Goal: Task Accomplishment & Management: Use online tool/utility

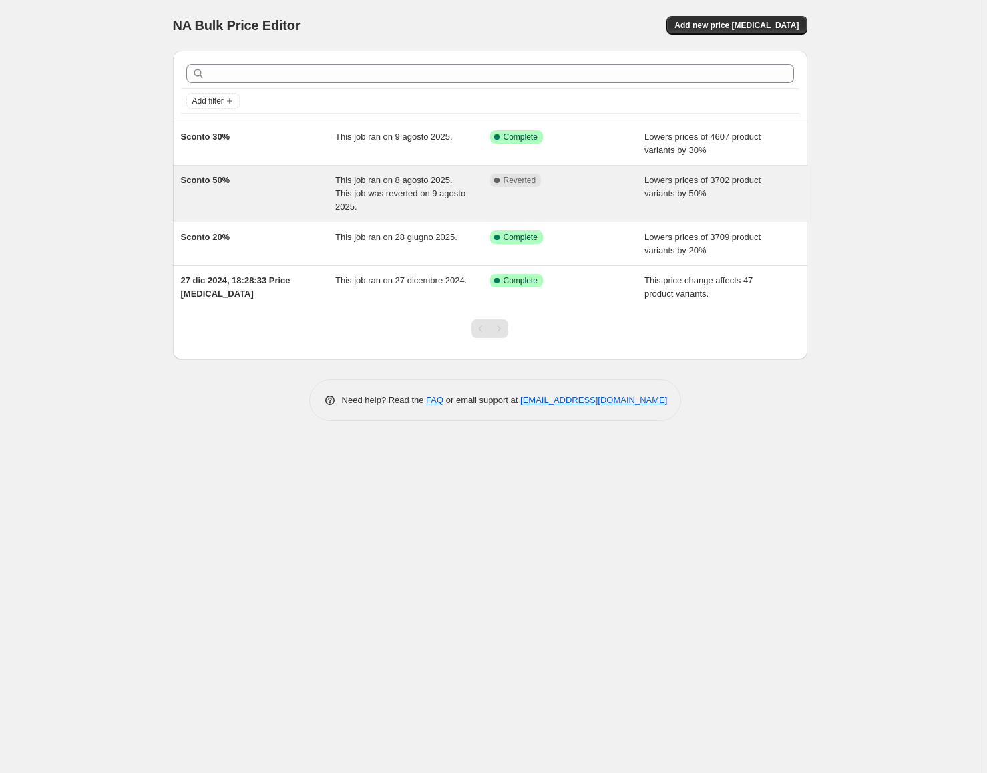
click at [389, 196] on span "This job ran on 8 agosto 2025. This job was reverted on 9 agosto 2025." at bounding box center [400, 193] width 130 height 37
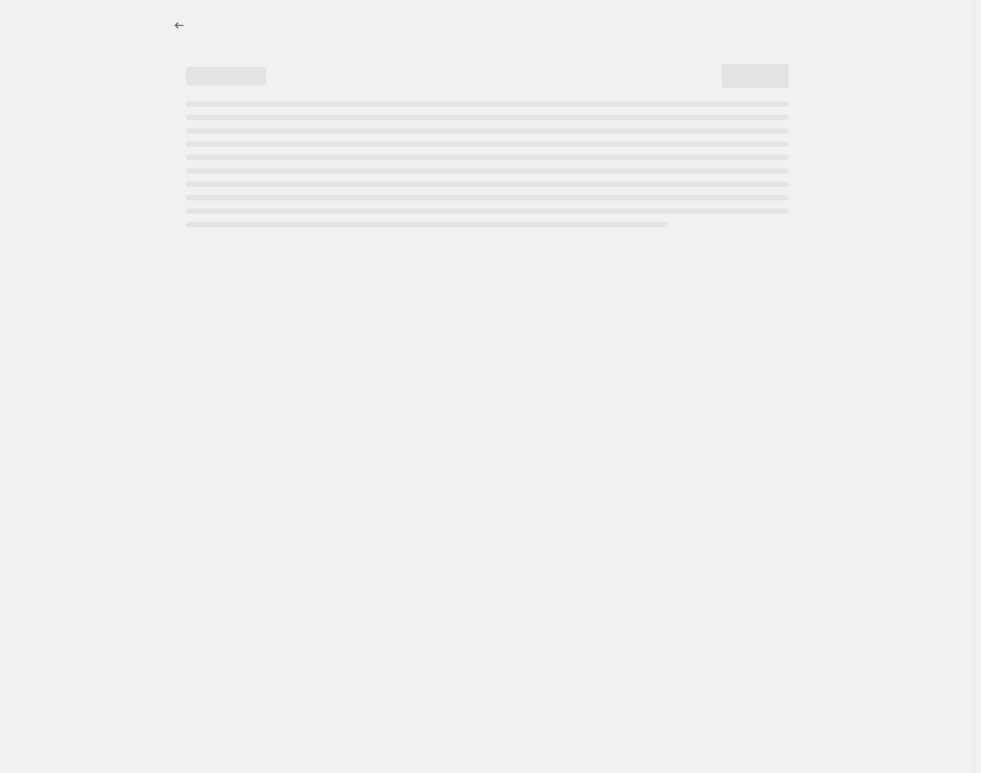
select select "percentage"
select select "collection"
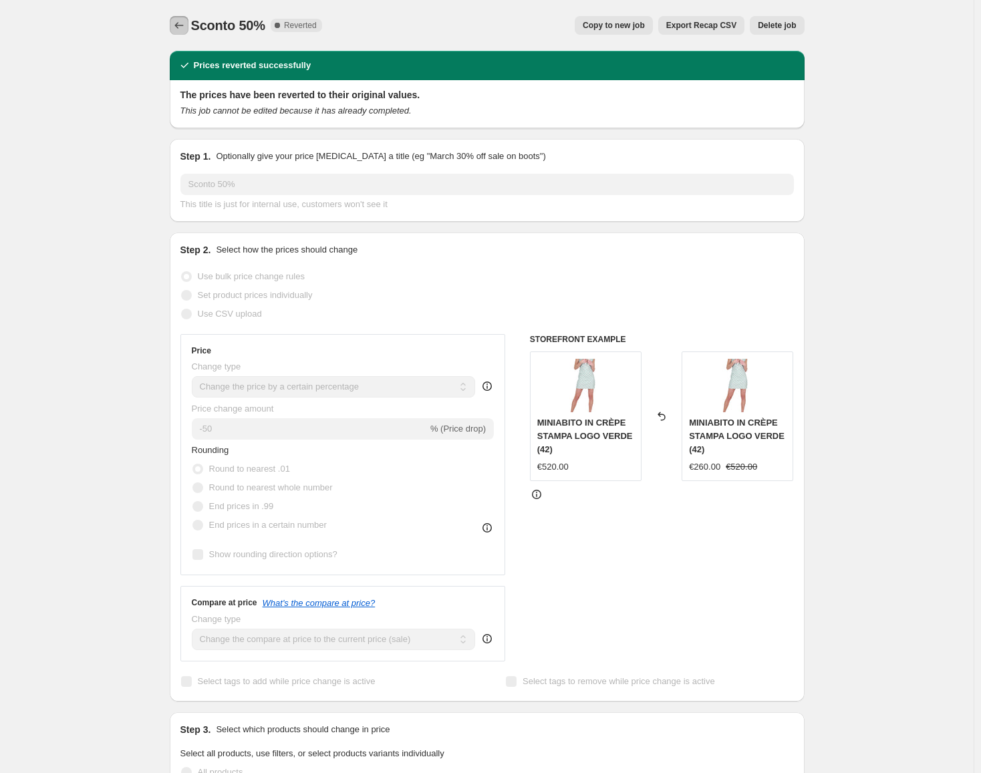
click at [184, 20] on icon "Price change jobs" at bounding box center [178, 25] width 13 height 13
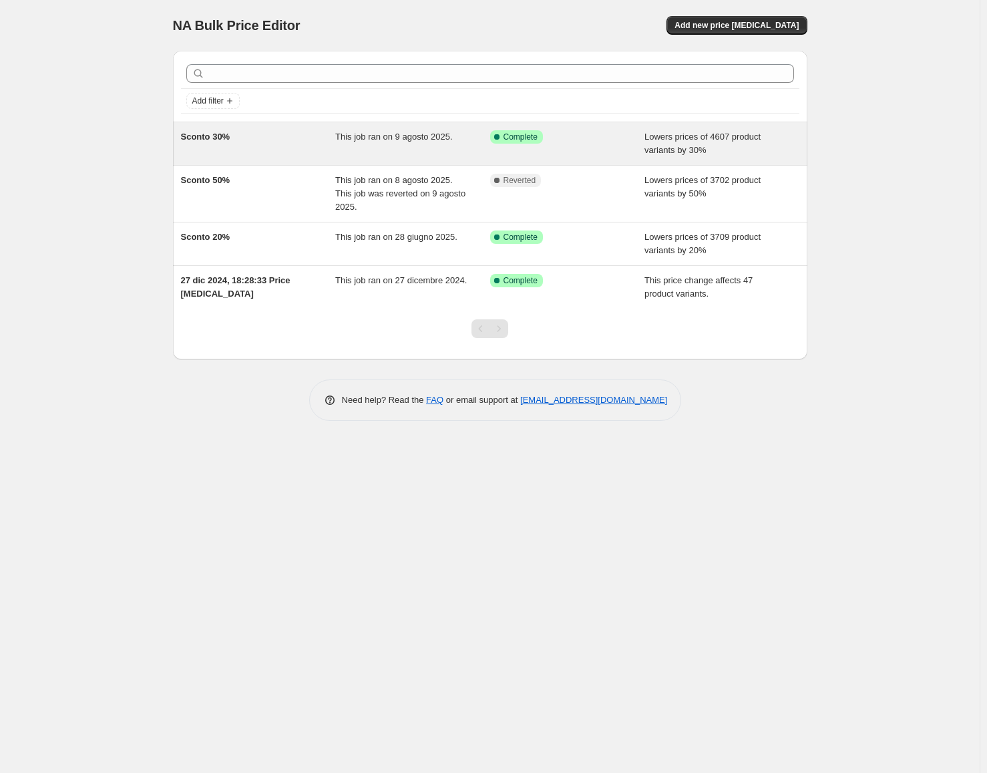
click at [401, 140] on span "This job ran on 9 agosto 2025." at bounding box center [394, 137] width 118 height 10
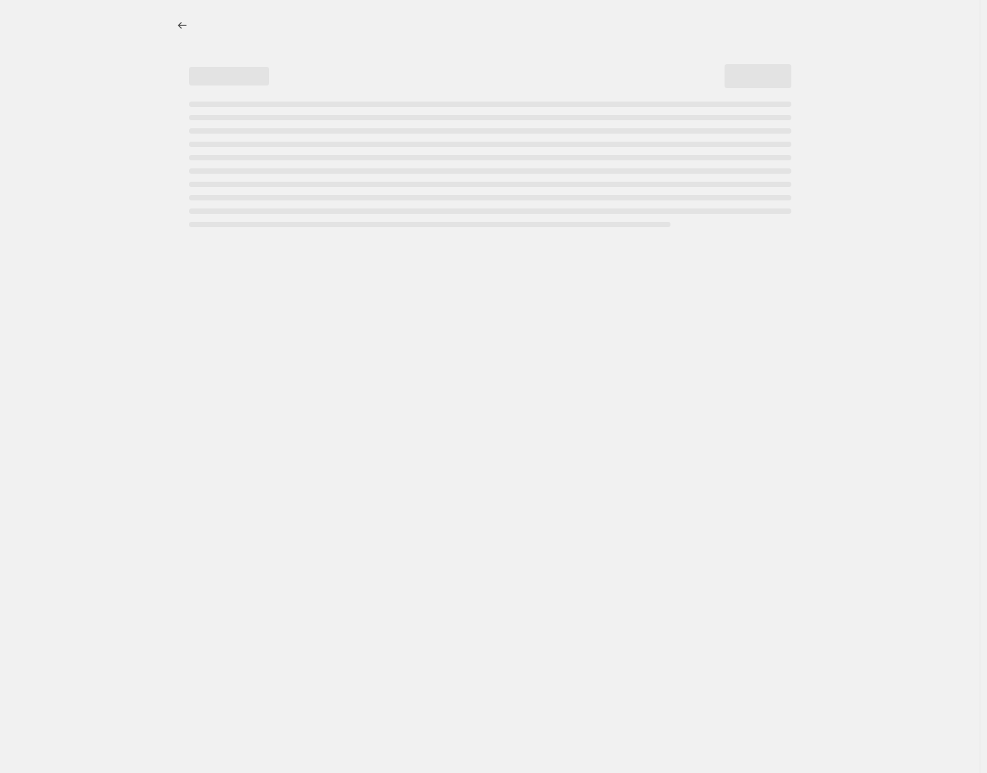
select select "percentage"
select select "collection"
select select "not_equal"
select select "collection"
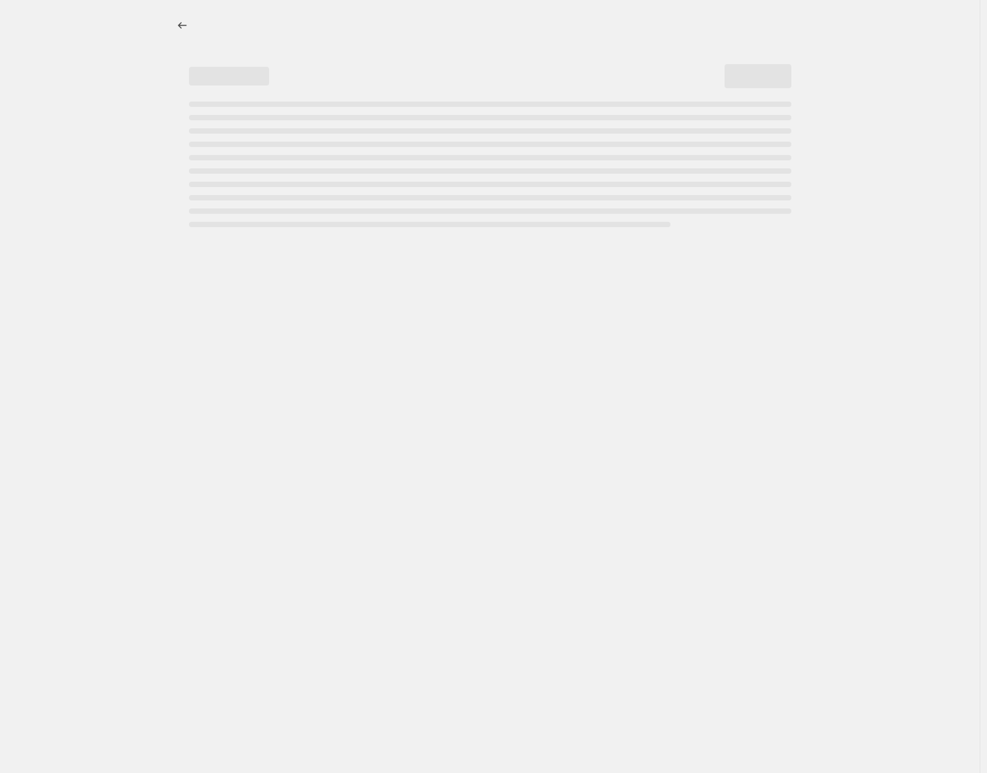
select select "not_equal"
select select "collection"
select select "not_equal"
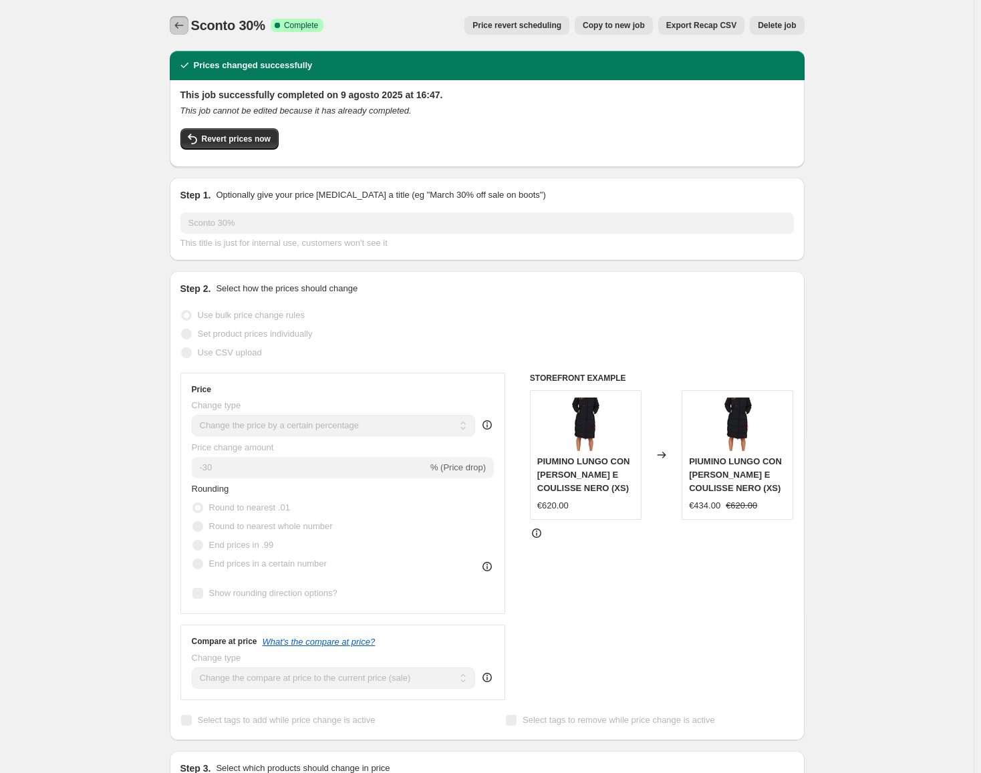
click at [180, 21] on icon "Price change jobs" at bounding box center [178, 25] width 13 height 13
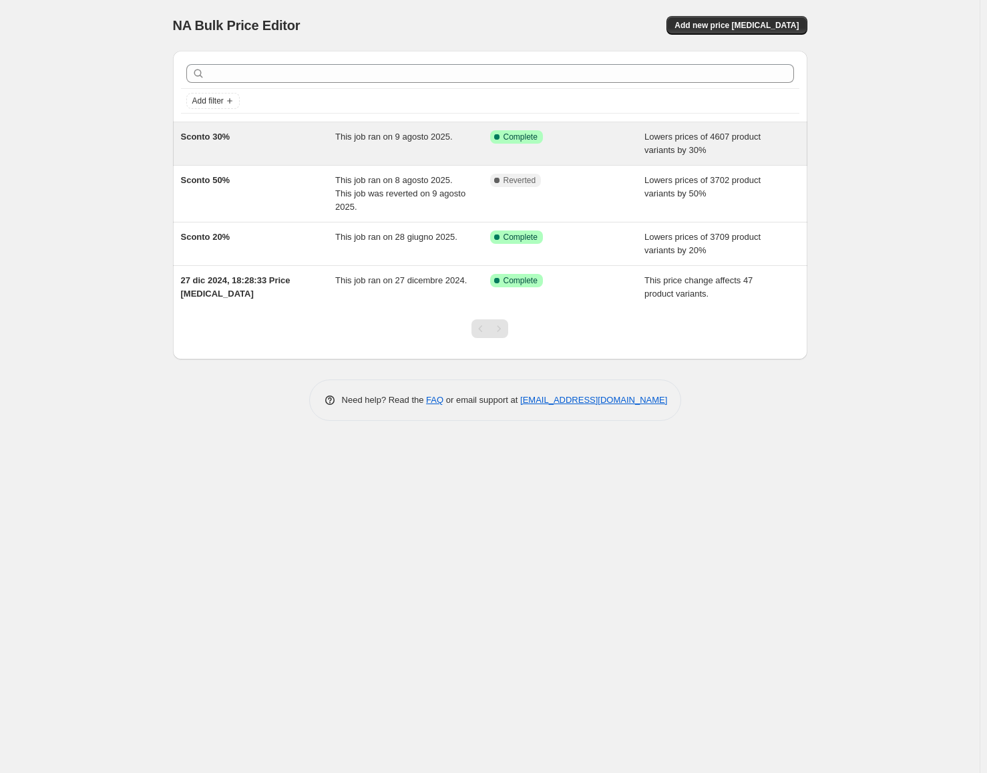
click at [307, 140] on div "Sconto 30%" at bounding box center [258, 143] width 155 height 27
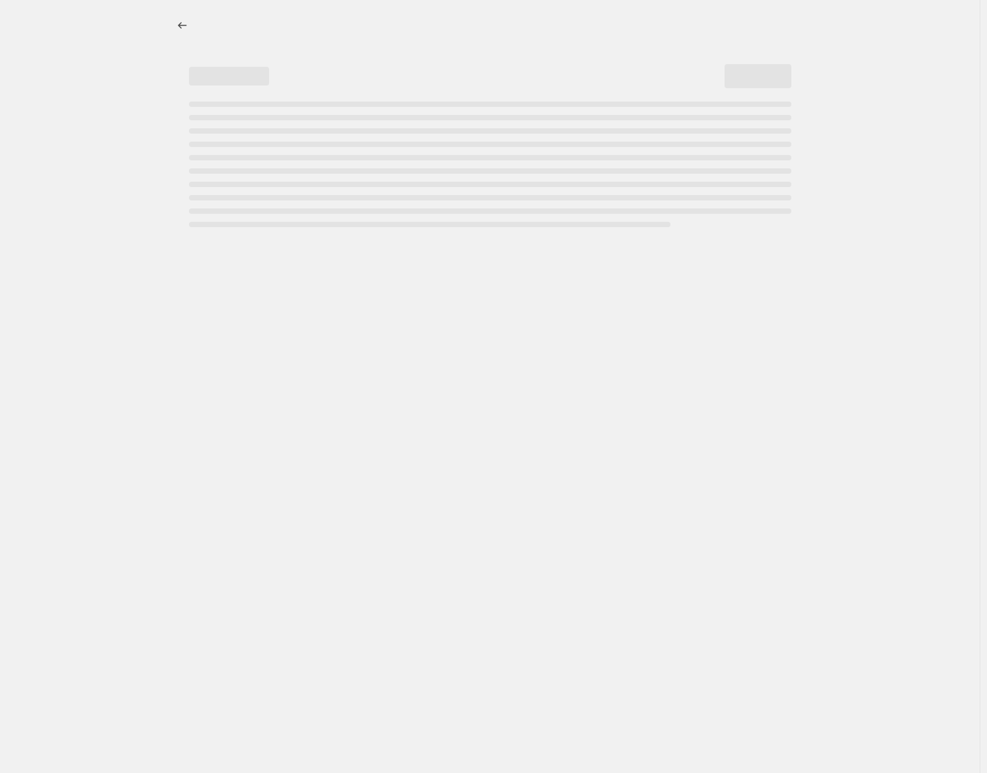
select select "percentage"
select select "collection"
select select "not_equal"
select select "collection"
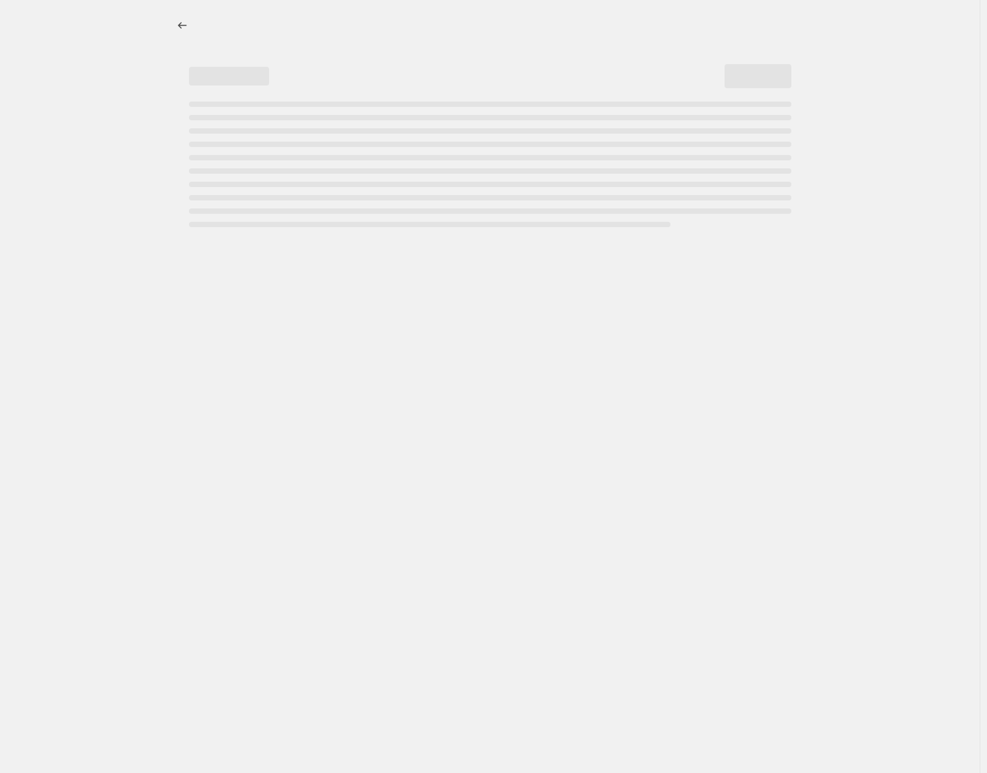
select select "not_equal"
select select "collection"
select select "not_equal"
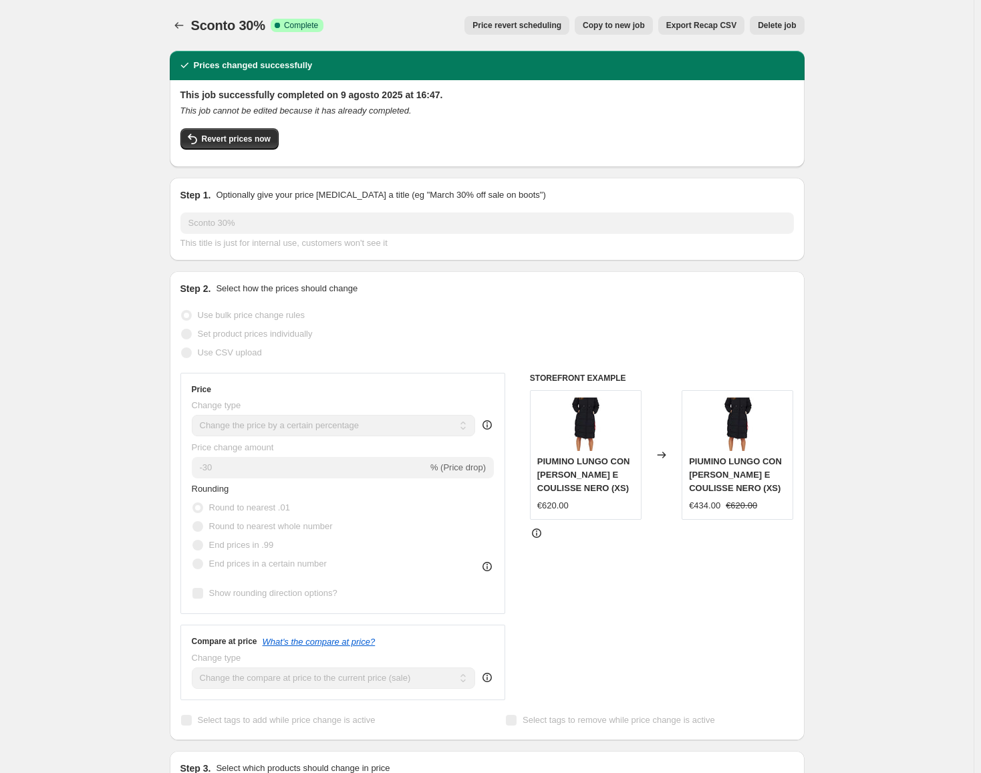
click at [623, 27] on span "Copy to new job" at bounding box center [614, 25] width 62 height 11
select select "percentage"
select select "collection"
select select "not_equal"
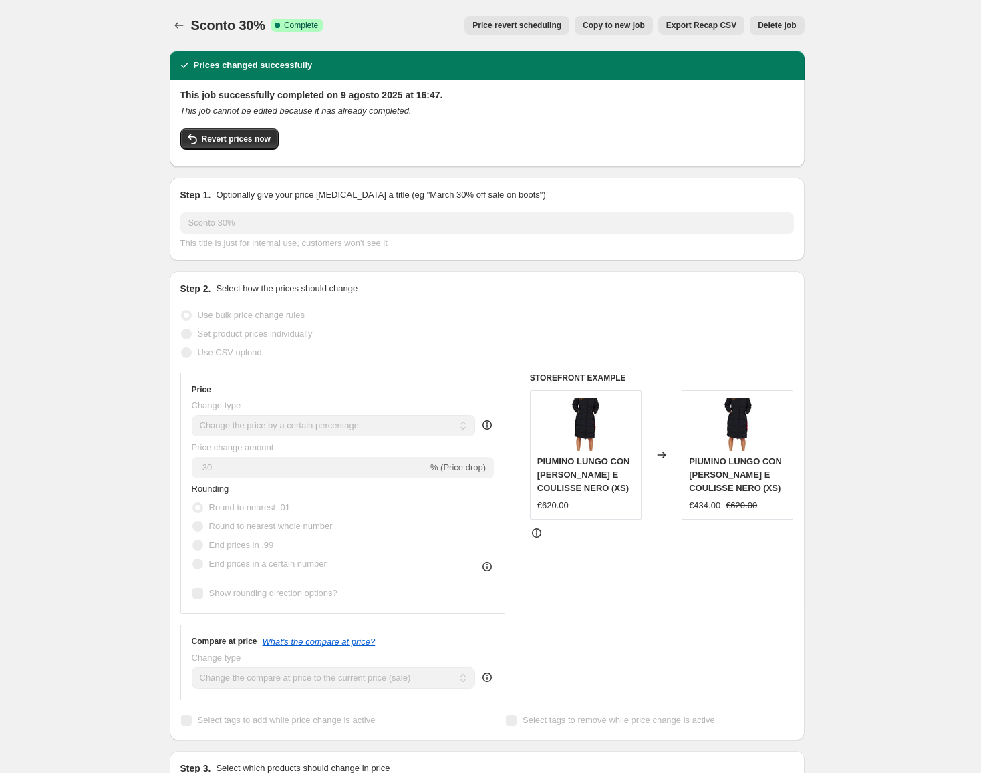
select select "collection"
select select "not_equal"
select select "collection"
select select "not_equal"
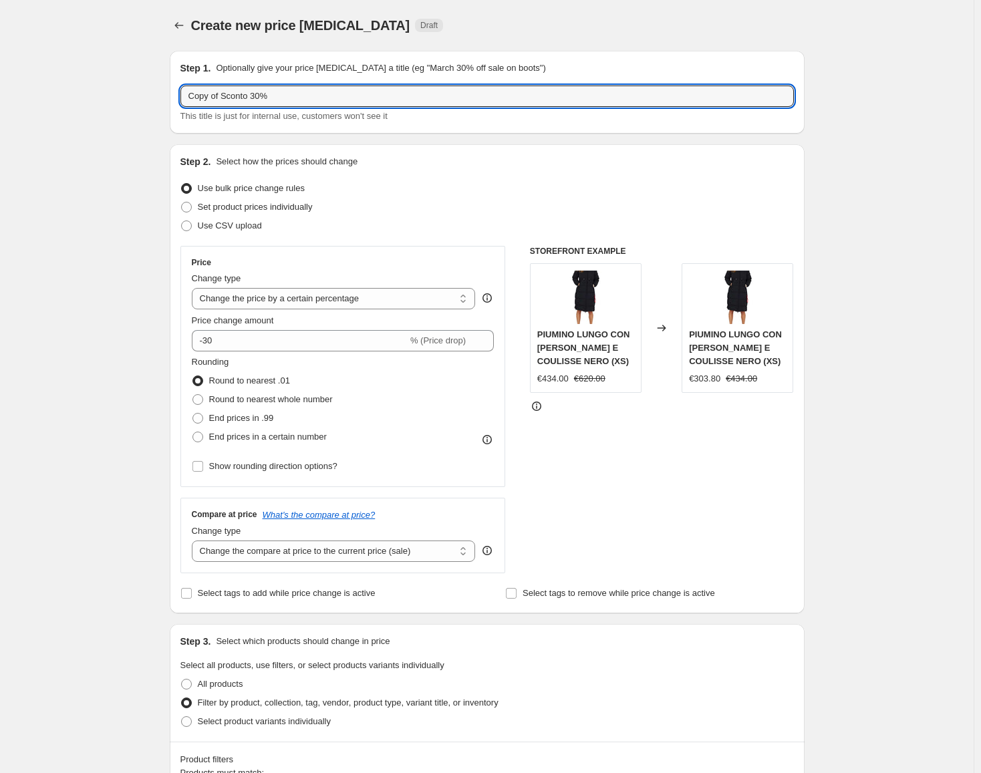
drag, startPoint x: 224, startPoint y: 98, endPoint x: 182, endPoint y: 87, distance: 44.1
click at [182, 87] on div "Step 1. Optionally give your price [MEDICAL_DATA] a title (eg "March 30% off sa…" at bounding box center [487, 92] width 635 height 83
click at [281, 95] on input "Sconto 30%" at bounding box center [486, 96] width 613 height 21
type input "Sconto 30% 2025 08"
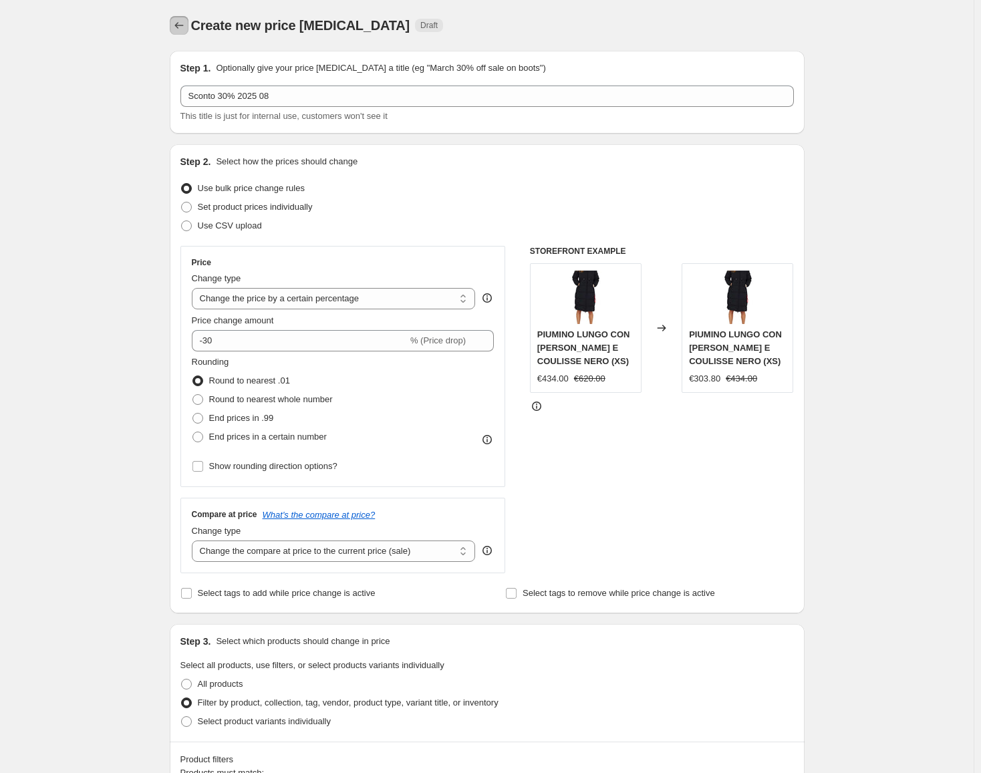
click at [181, 24] on icon "Price change jobs" at bounding box center [178, 25] width 13 height 13
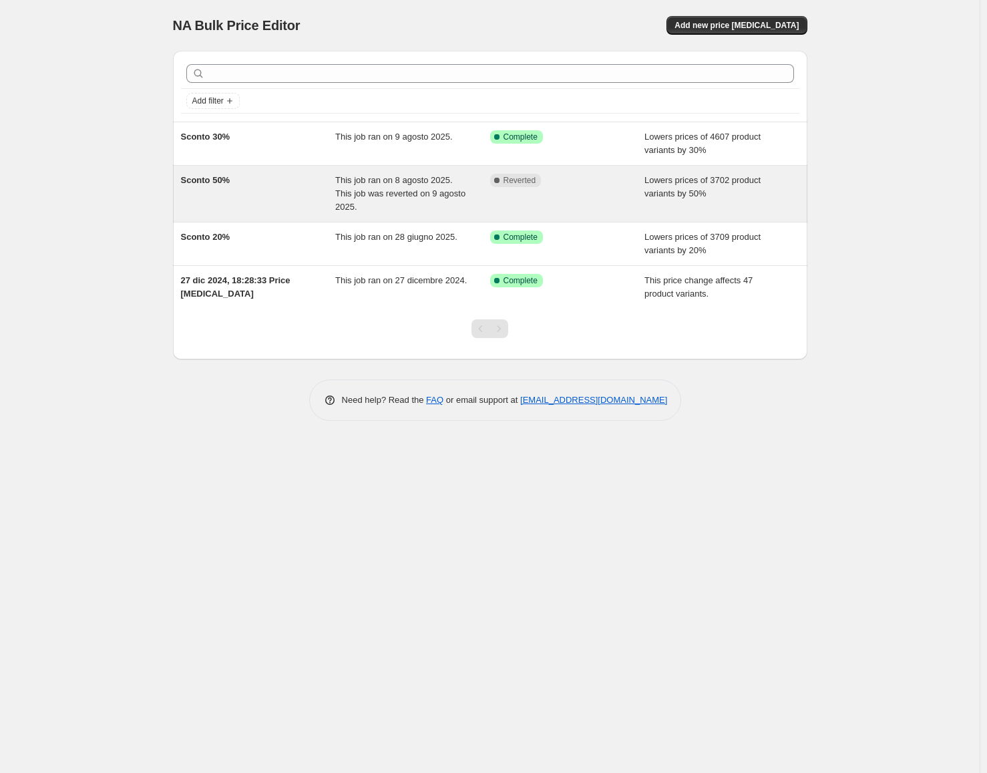
click at [363, 187] on div "This job ran on 8 agosto 2025. This job was reverted on 9 agosto 2025." at bounding box center [412, 194] width 155 height 40
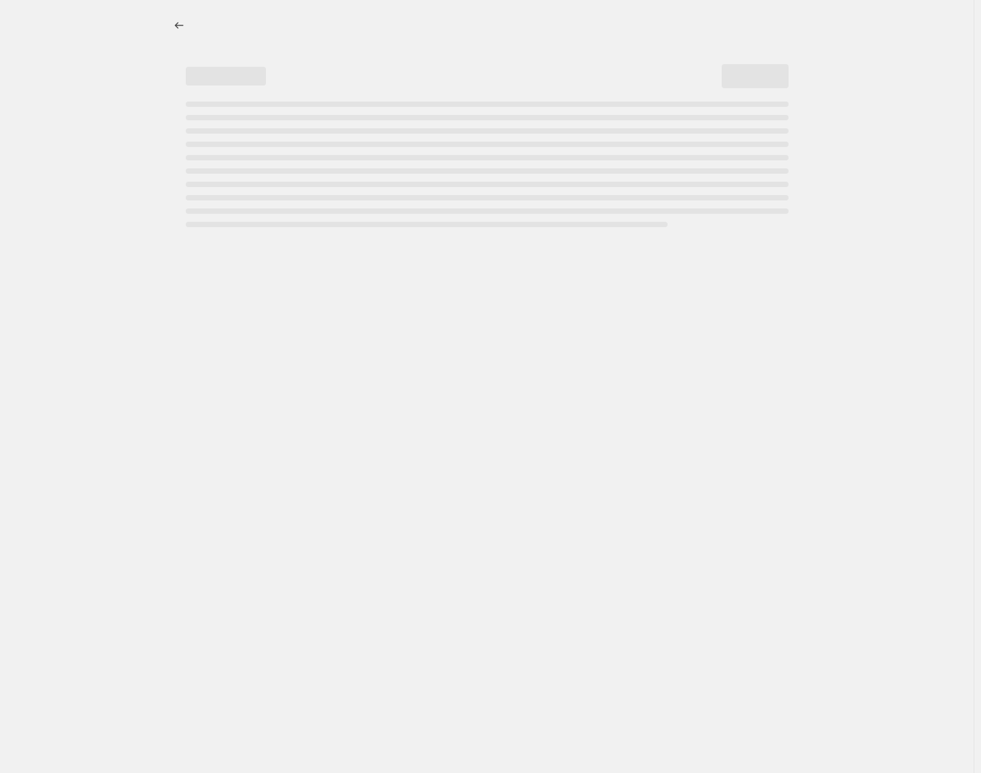
select select "percentage"
select select "collection"
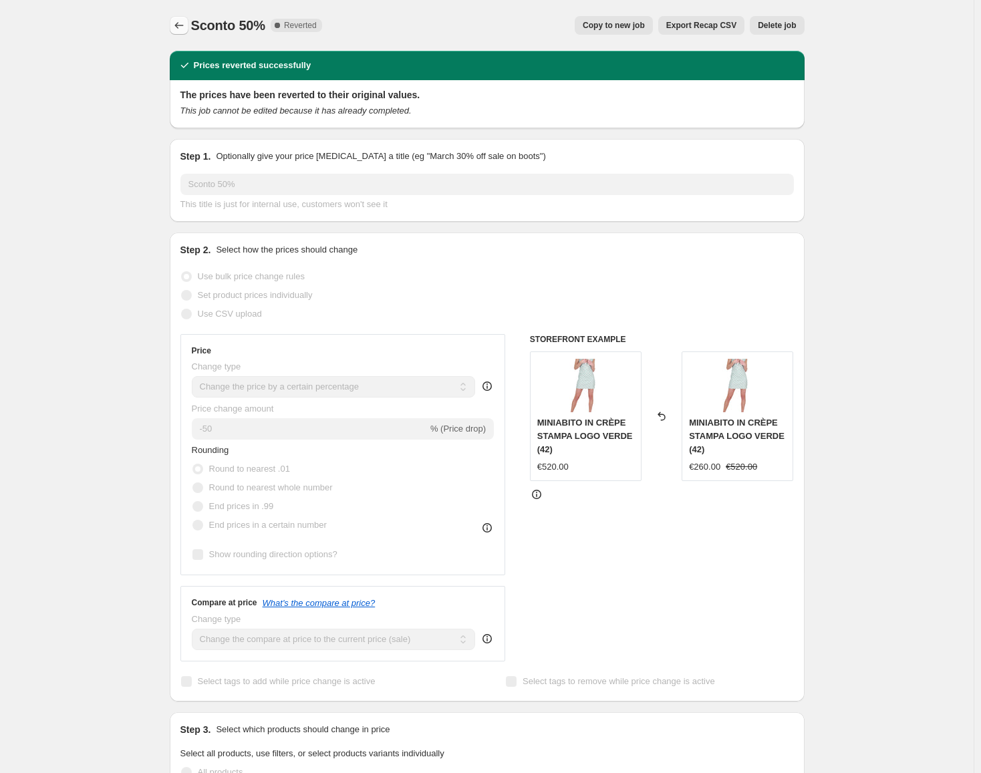
click at [186, 29] on icon "Price change jobs" at bounding box center [178, 25] width 13 height 13
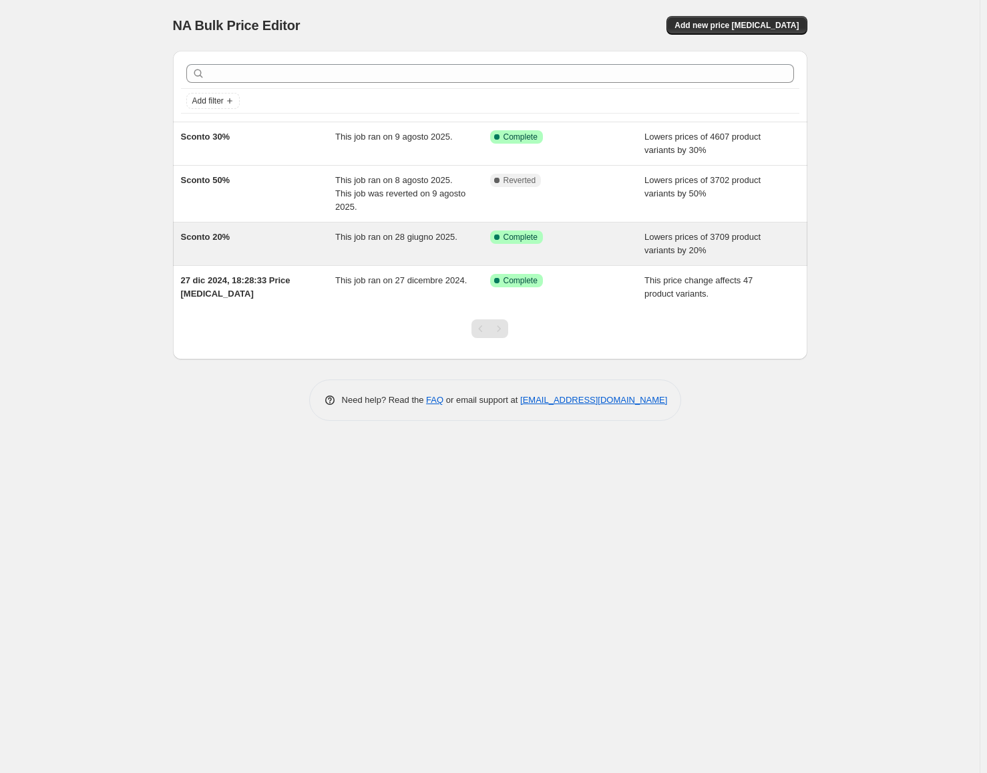
click at [236, 234] on div "Sconto 20%" at bounding box center [258, 243] width 155 height 27
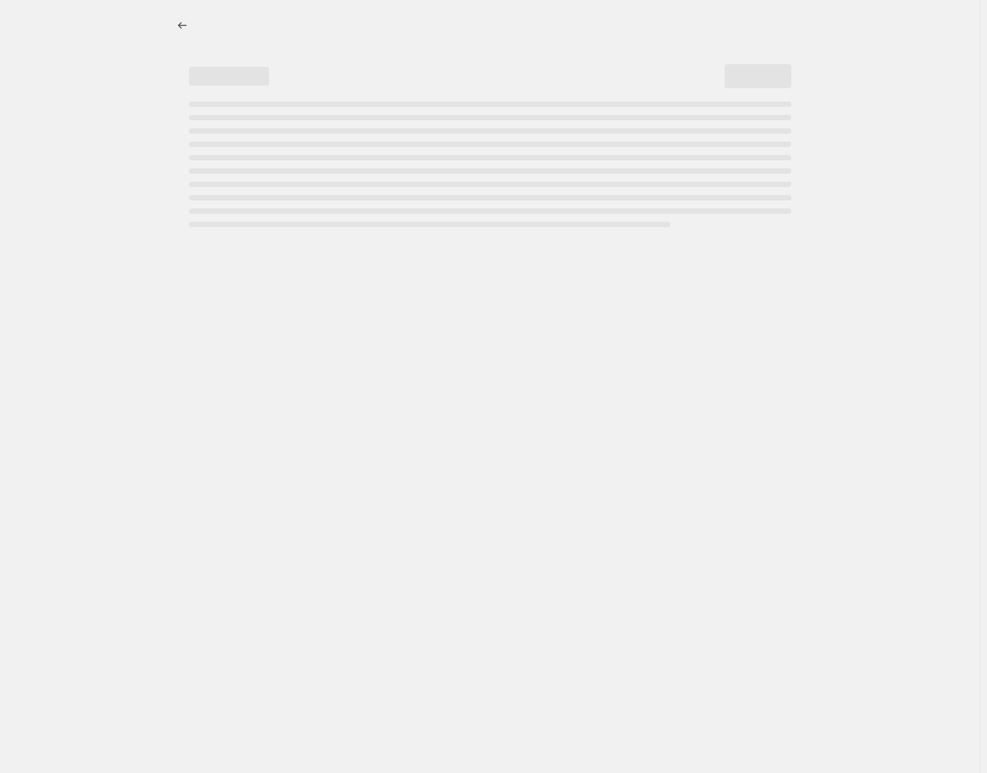
select select "percentage"
select select "collection"
select select "not_equal"
select select "collection"
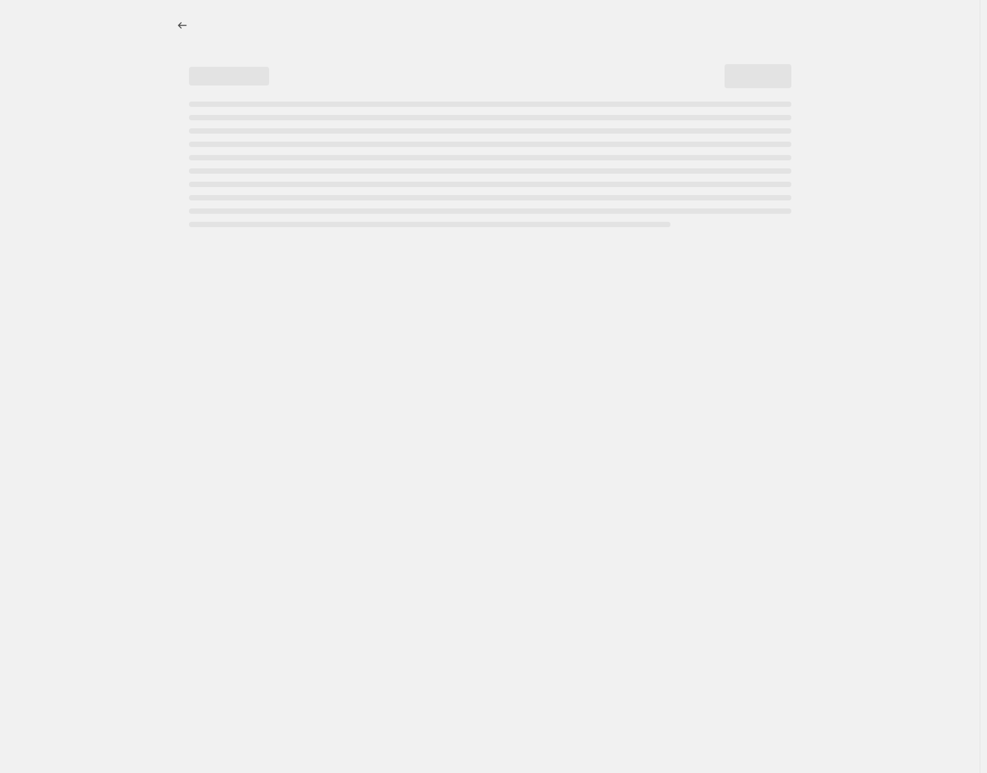
select select "not_equal"
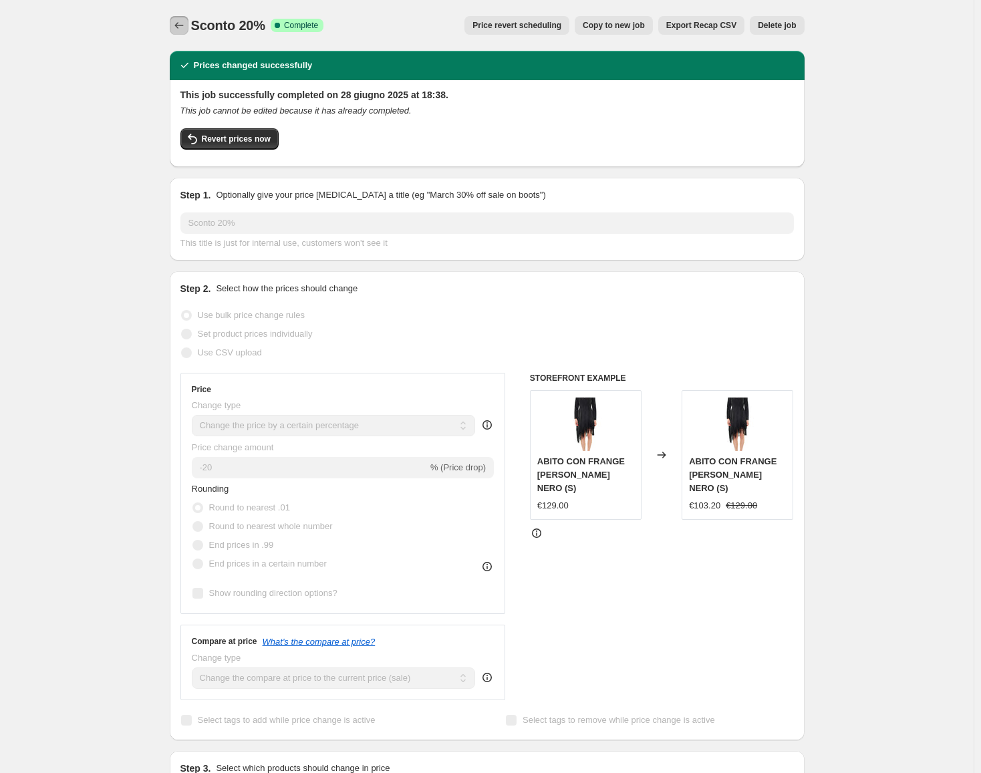
click at [180, 28] on icon "Price change jobs" at bounding box center [178, 25] width 9 height 7
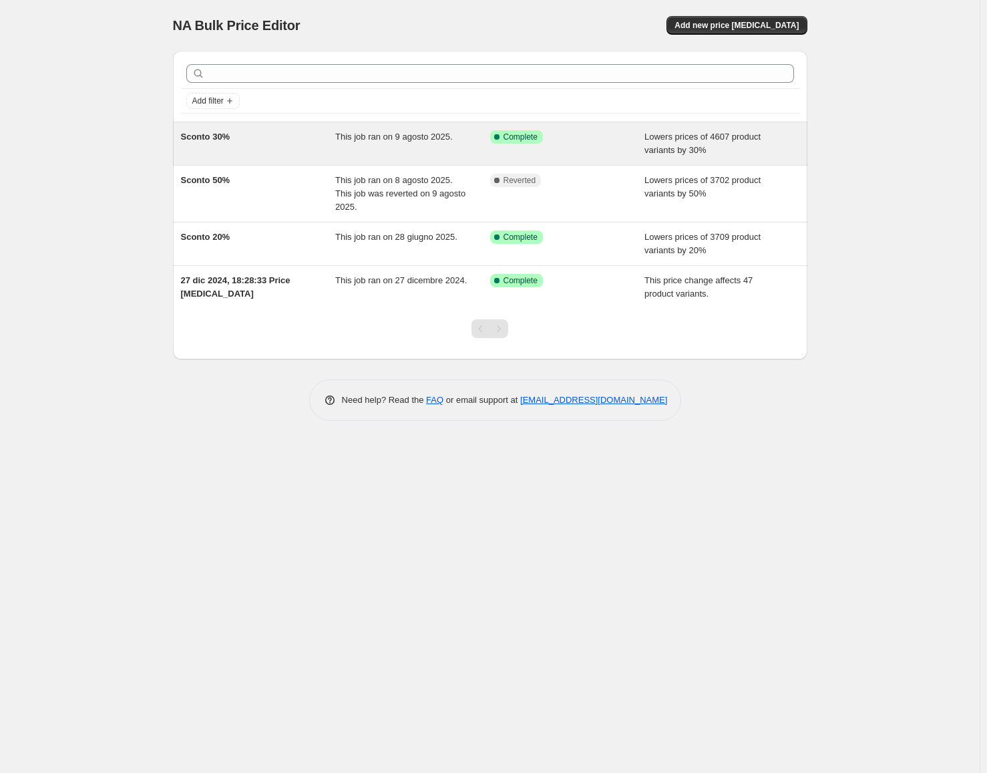
click at [254, 140] on div "Sconto 30%" at bounding box center [258, 143] width 155 height 27
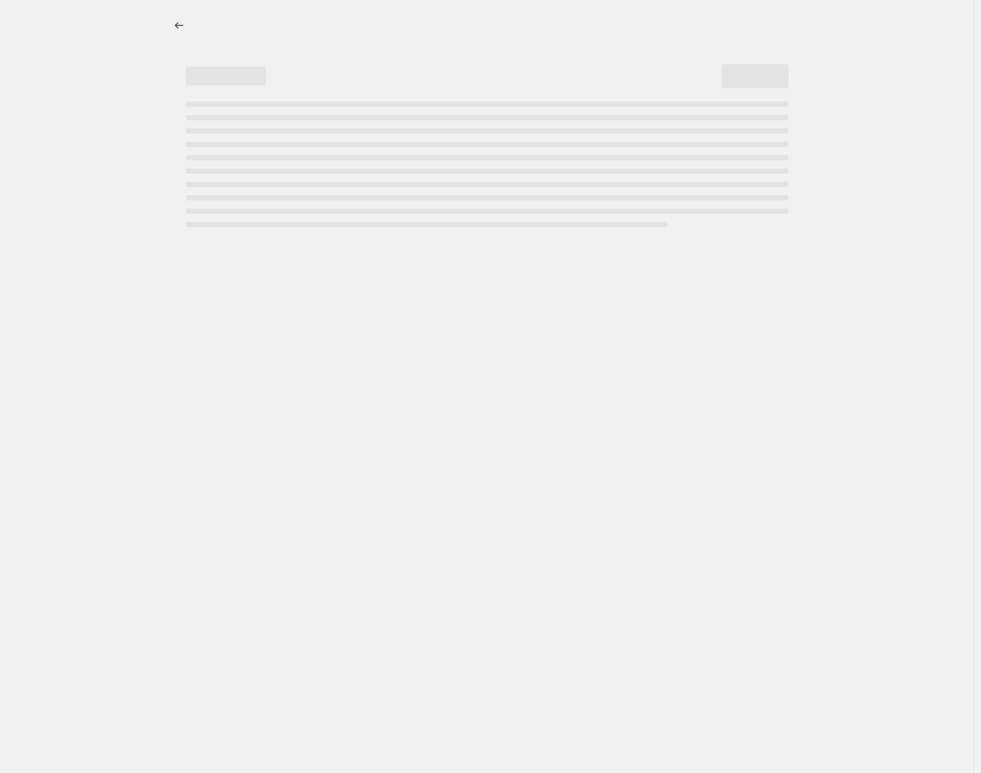
select select "percentage"
select select "collection"
select select "not_equal"
select select "collection"
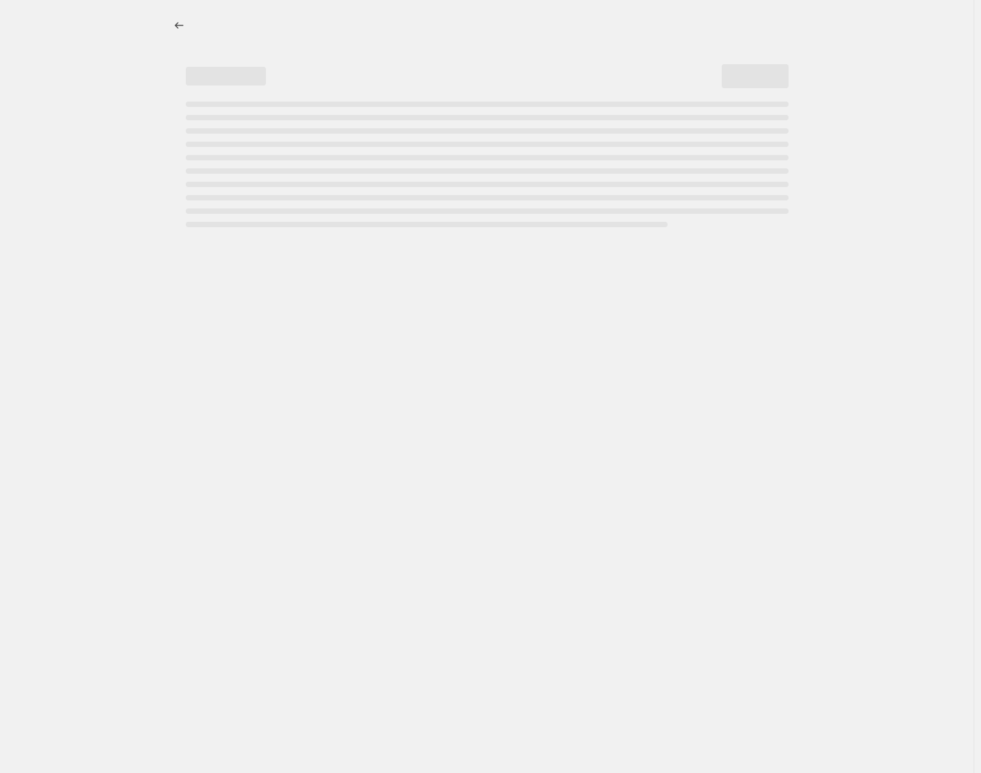
select select "not_equal"
select select "collection"
select select "not_equal"
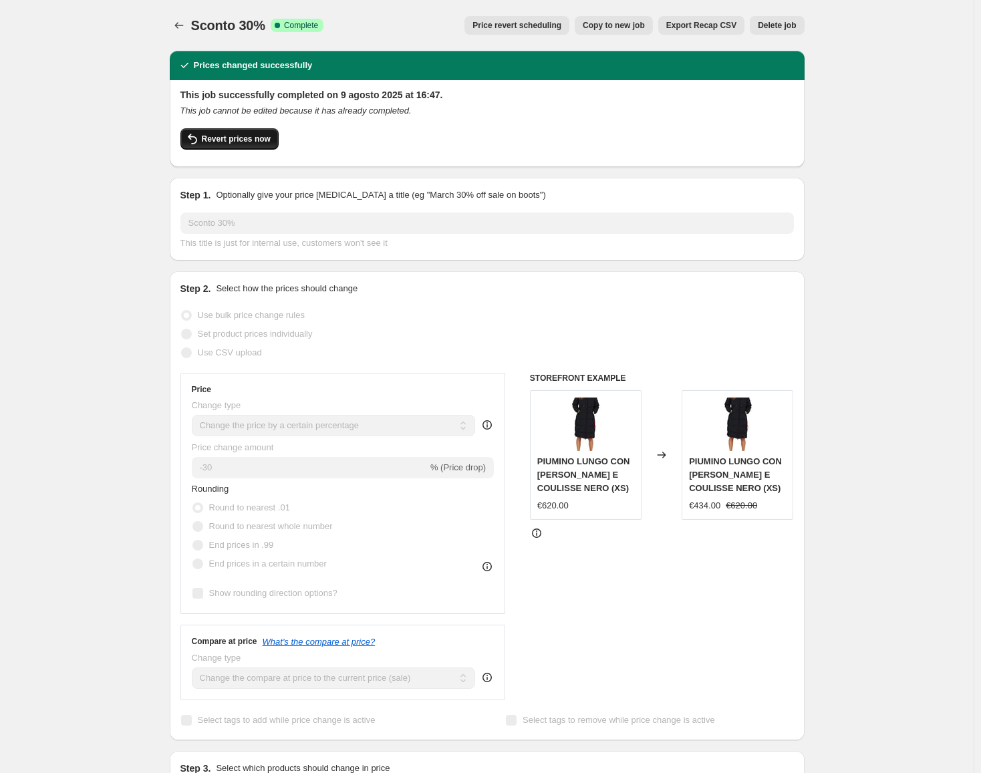
click at [249, 136] on span "Revert prices now" at bounding box center [236, 139] width 69 height 11
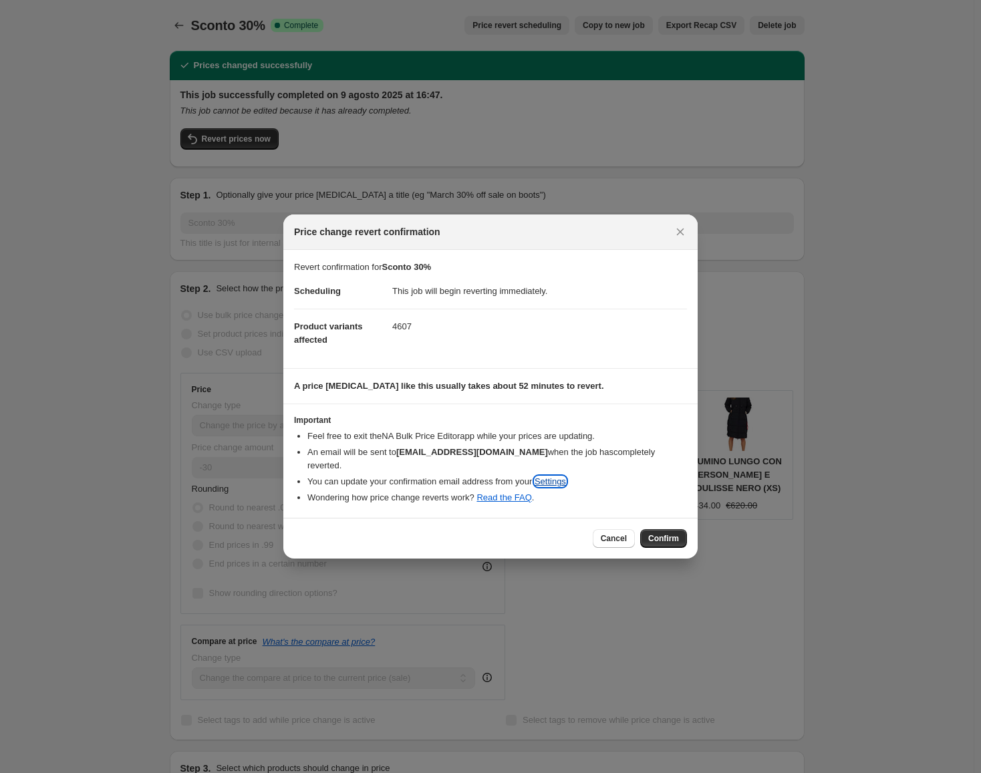
click at [566, 476] on link "Settings" at bounding box center [549, 481] width 31 height 10
click at [619, 535] on span "Cancel" at bounding box center [614, 538] width 26 height 11
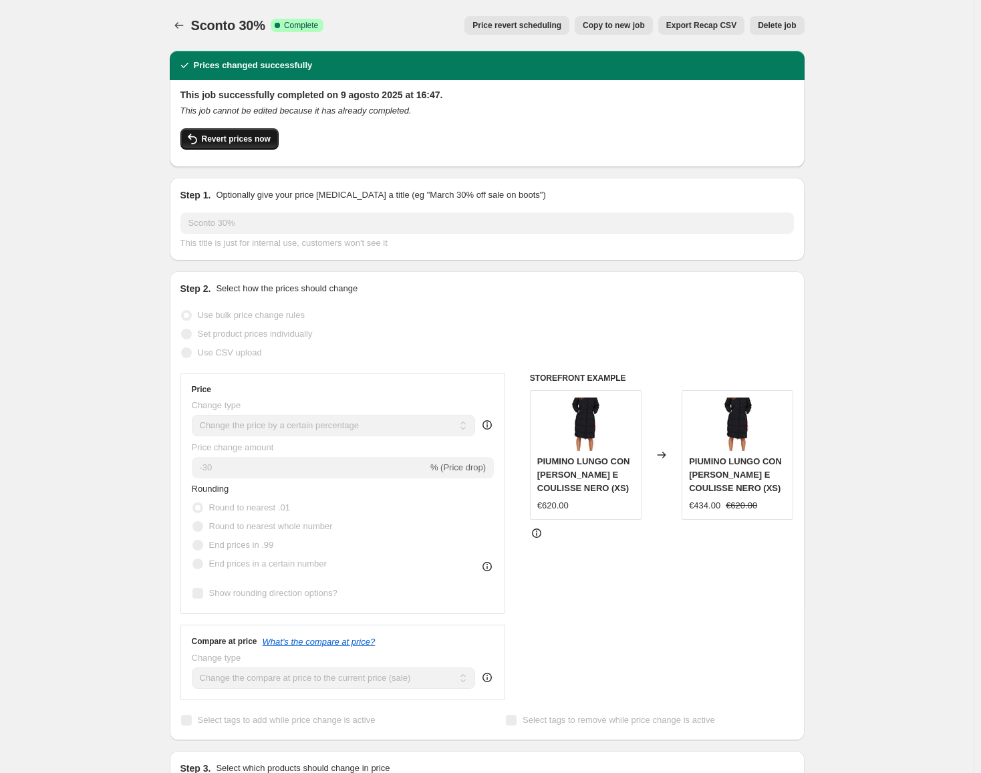
click at [228, 136] on span "Revert prices now" at bounding box center [236, 139] width 69 height 11
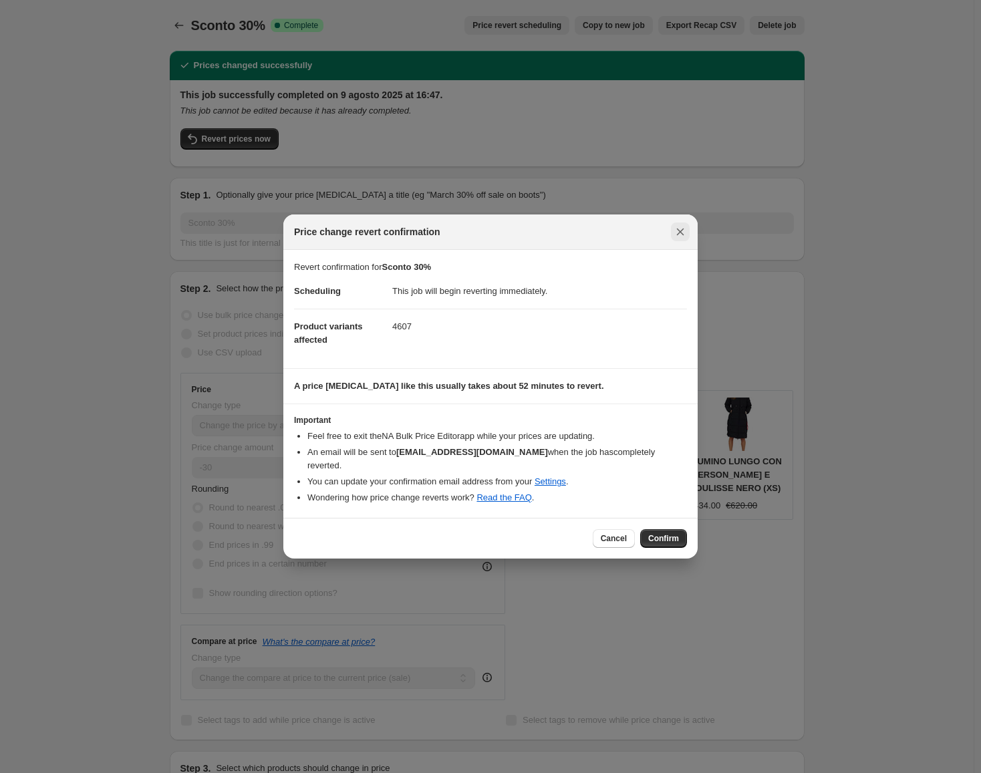
click at [671, 240] on button "Close" at bounding box center [680, 231] width 19 height 19
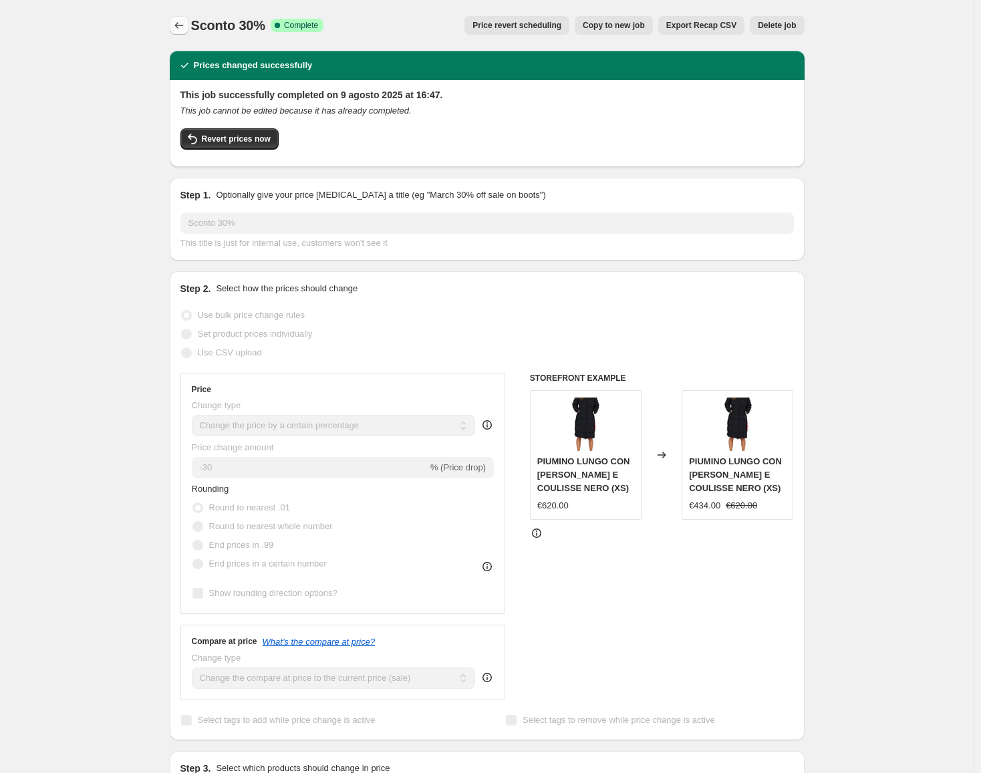
click at [178, 26] on icon "Price change jobs" at bounding box center [178, 25] width 9 height 7
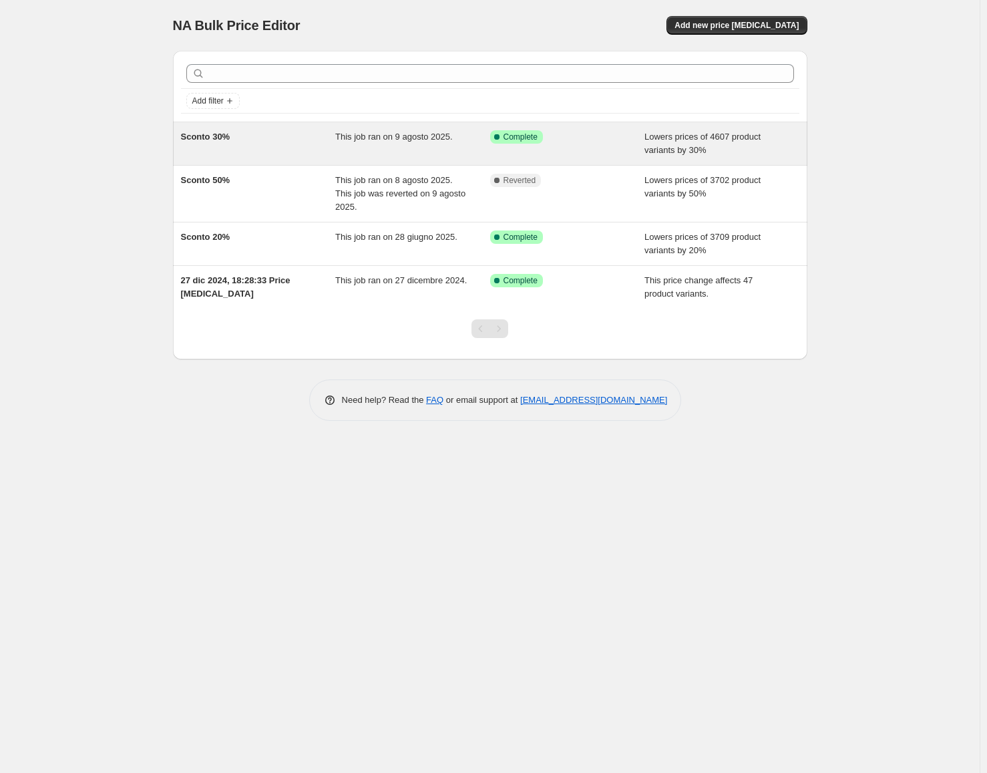
click at [204, 126] on div "Sconto 30% This job ran on 9 agosto 2025. Success Complete Complete Lowers pric…" at bounding box center [490, 143] width 635 height 43
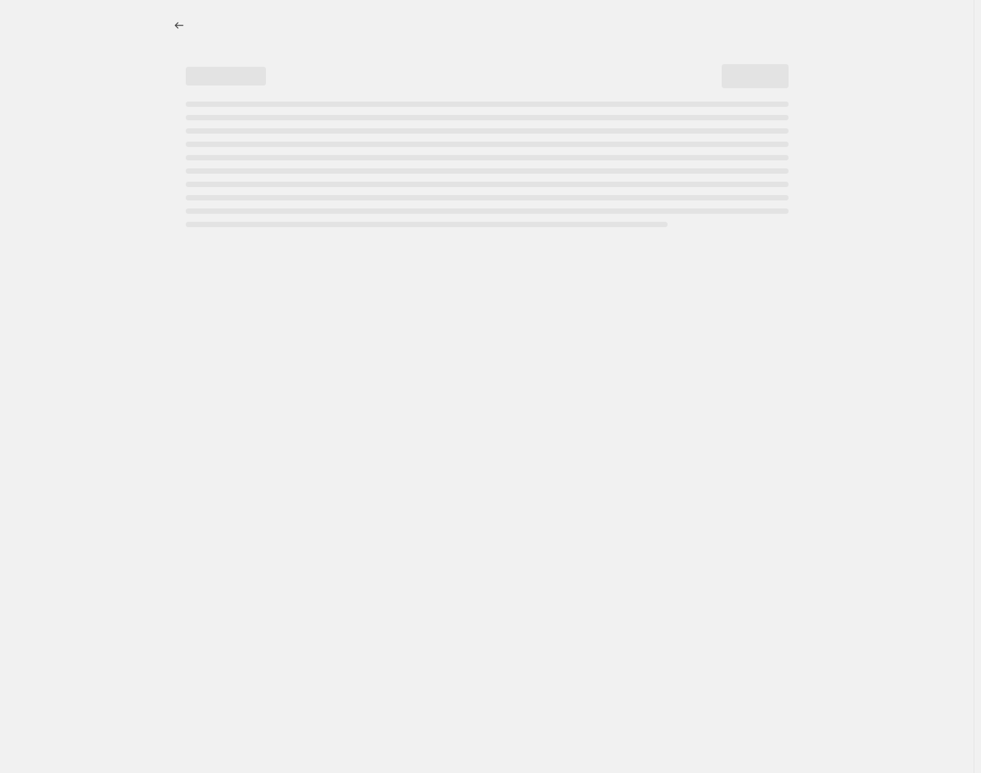
select select "percentage"
select select "collection"
select select "not_equal"
select select "collection"
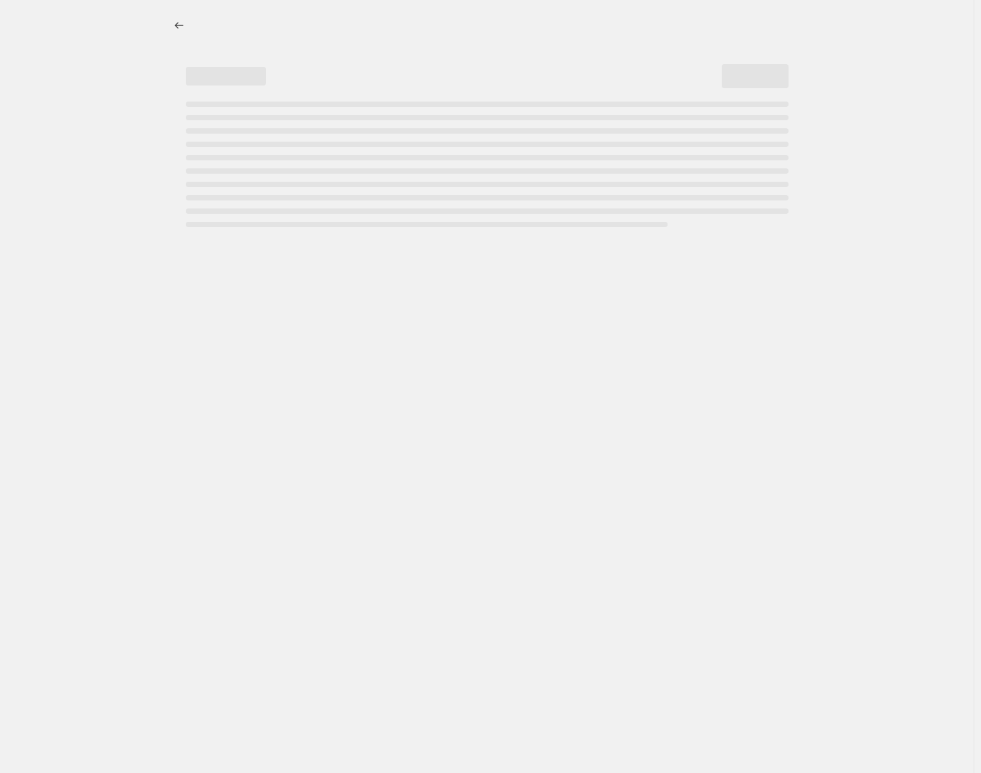
select select "not_equal"
select select "collection"
select select "not_equal"
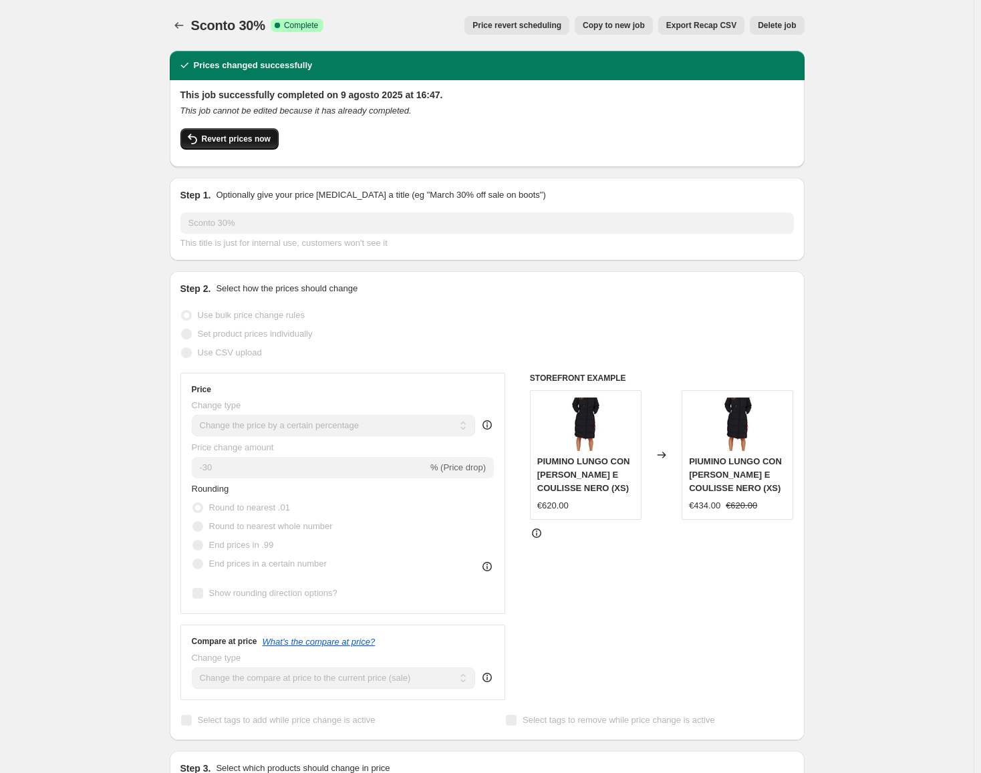
click at [251, 140] on span "Revert prices now" at bounding box center [236, 139] width 69 height 11
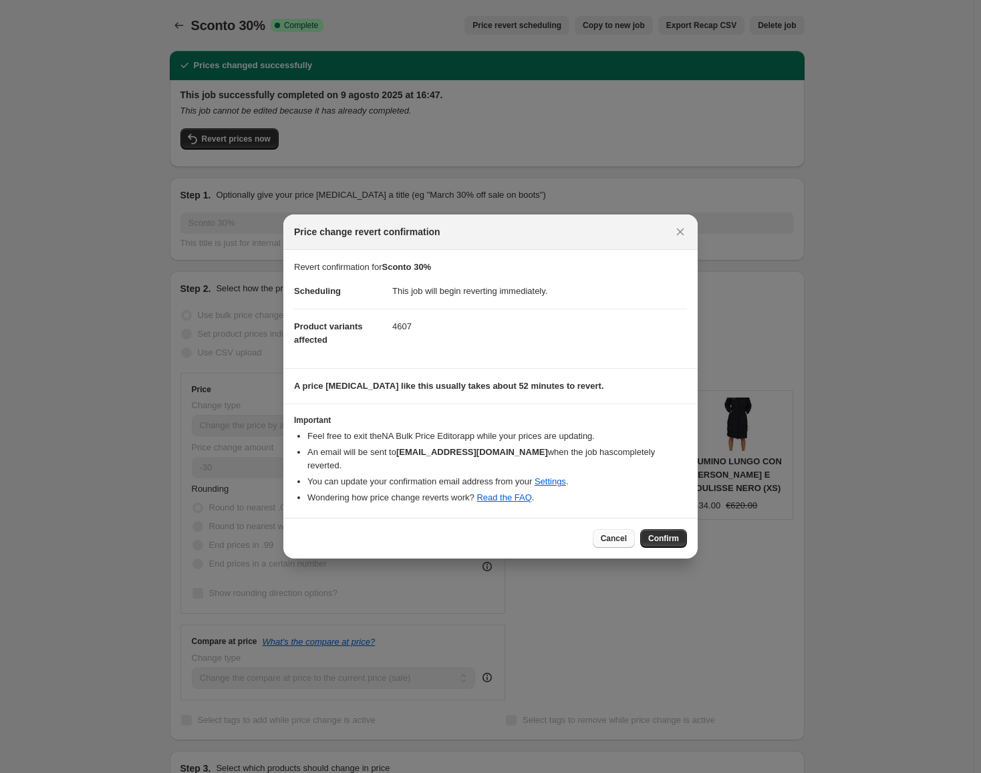
click at [610, 533] on span "Cancel" at bounding box center [614, 538] width 26 height 11
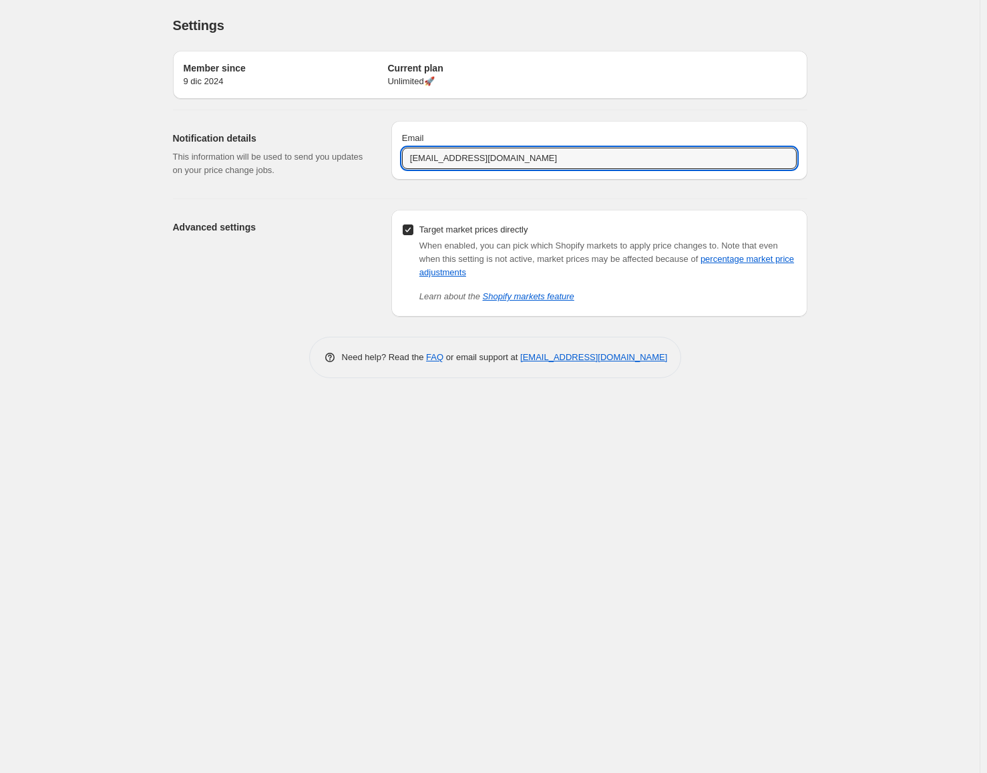
drag, startPoint x: 424, startPoint y: 160, endPoint x: 401, endPoint y: 160, distance: 23.4
click at [401, 159] on div "Email [EMAIL_ADDRESS][DOMAIN_NAME]" at bounding box center [599, 150] width 416 height 59
type input "[EMAIL_ADDRESS][DOMAIN_NAME]"
click at [236, 318] on div "Member since 9 dic 2024 Current plan Unlimited 🚀 Notification details This info…" at bounding box center [490, 209] width 635 height 338
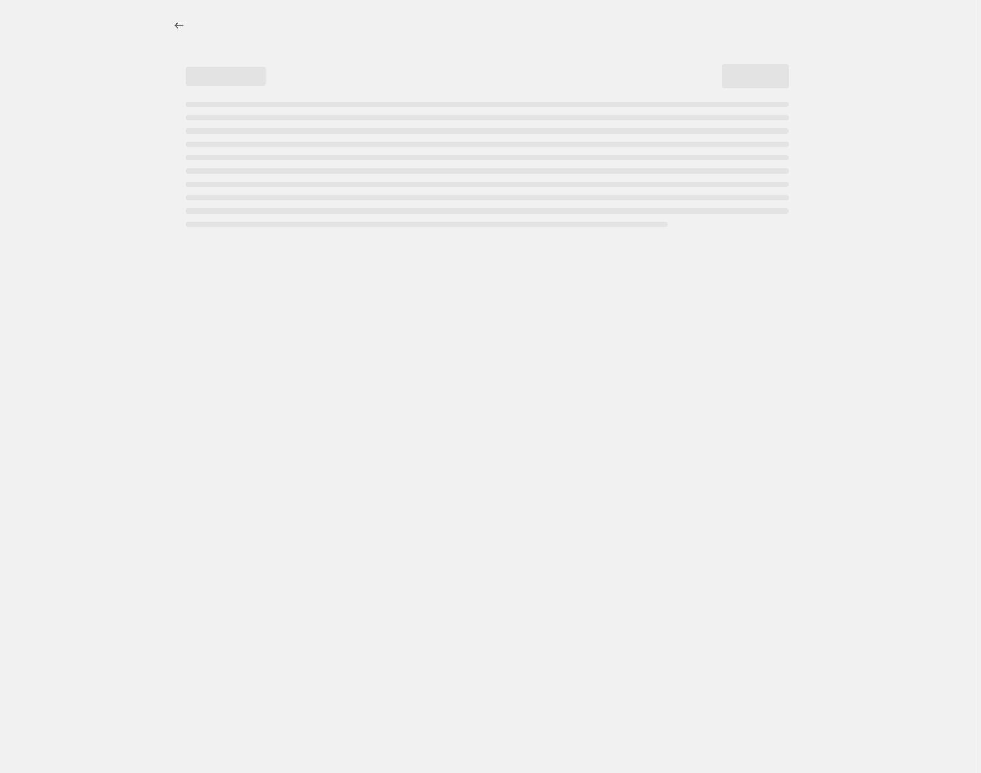
select select "percentage"
select select "collection"
select select "not_equal"
select select "collection"
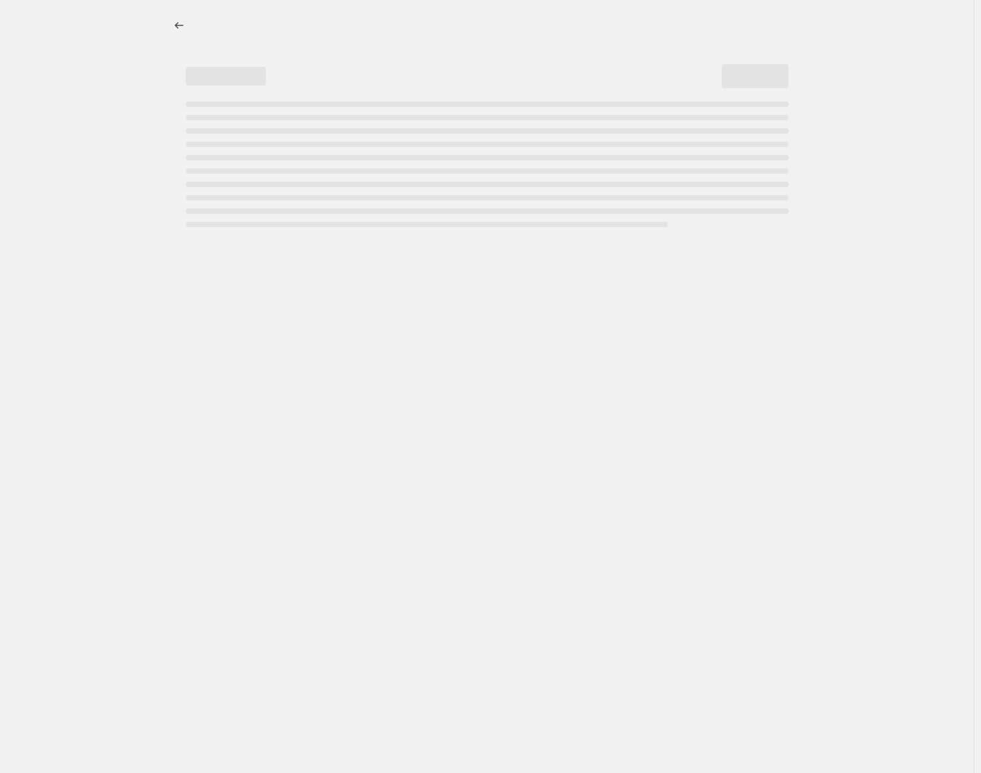
select select "not_equal"
select select "collection"
select select "not_equal"
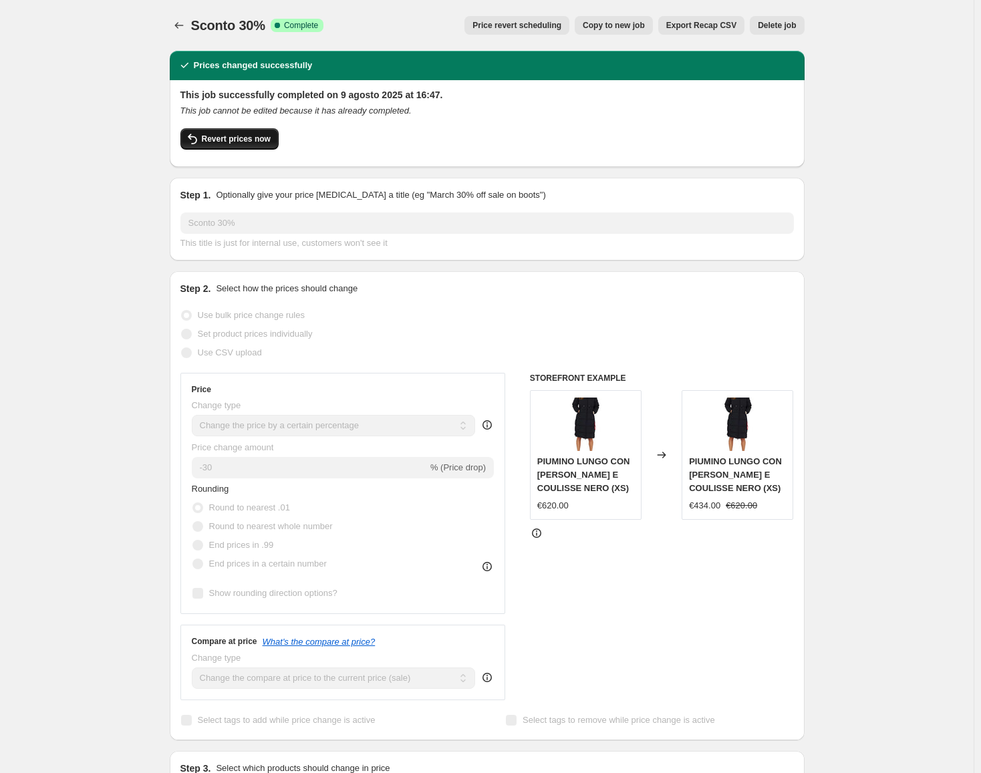
click at [242, 139] on span "Revert prices now" at bounding box center [236, 139] width 69 height 11
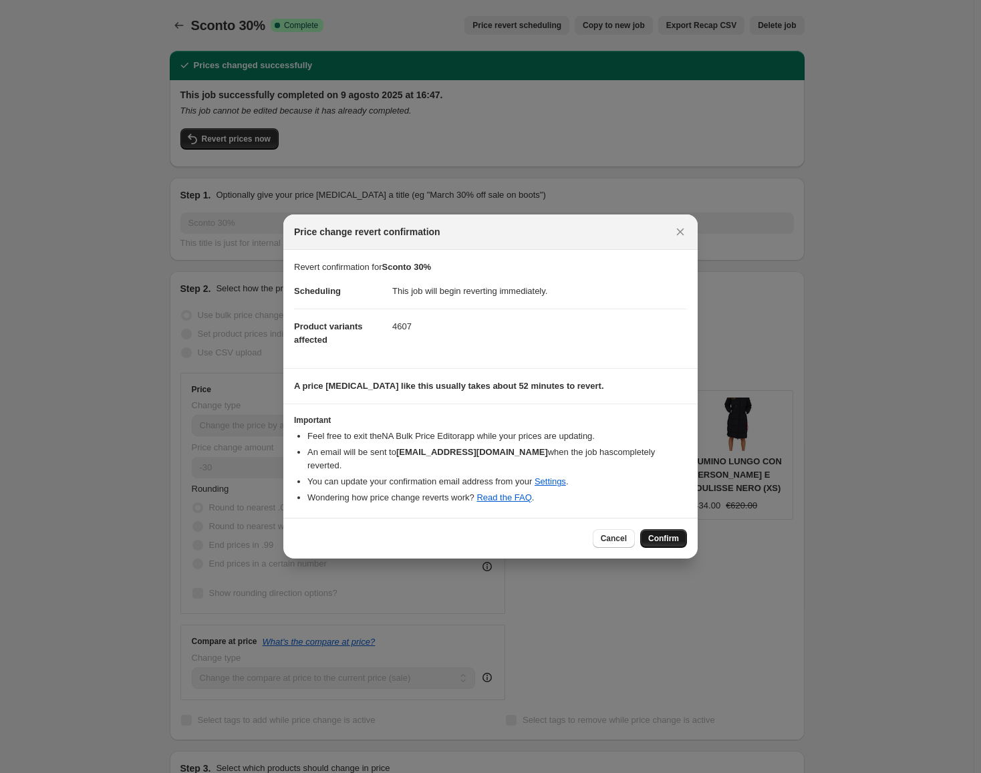
click at [657, 533] on span "Confirm" at bounding box center [663, 538] width 31 height 11
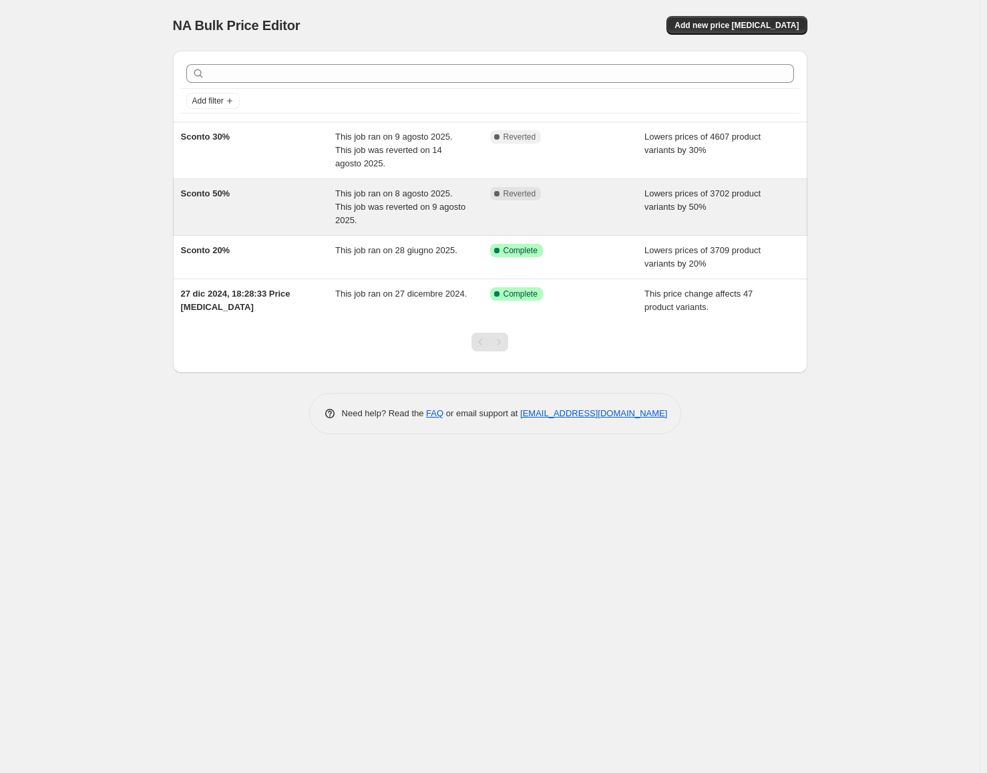
click at [197, 192] on span "Sconto 50%" at bounding box center [205, 193] width 49 height 10
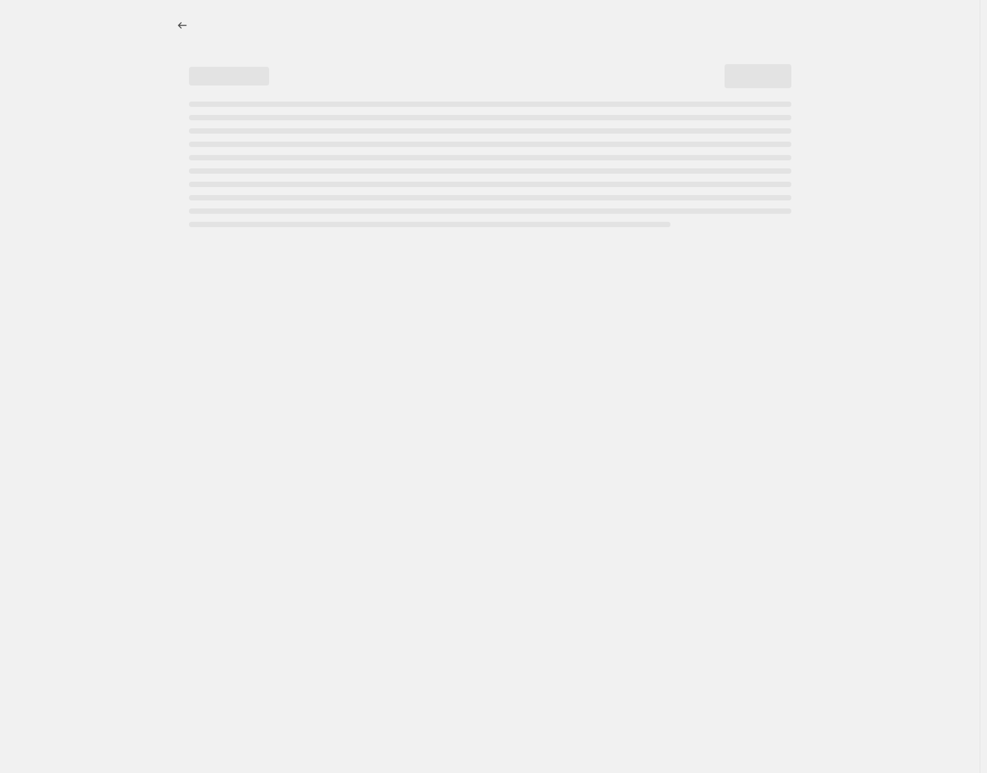
select select "percentage"
select select "collection"
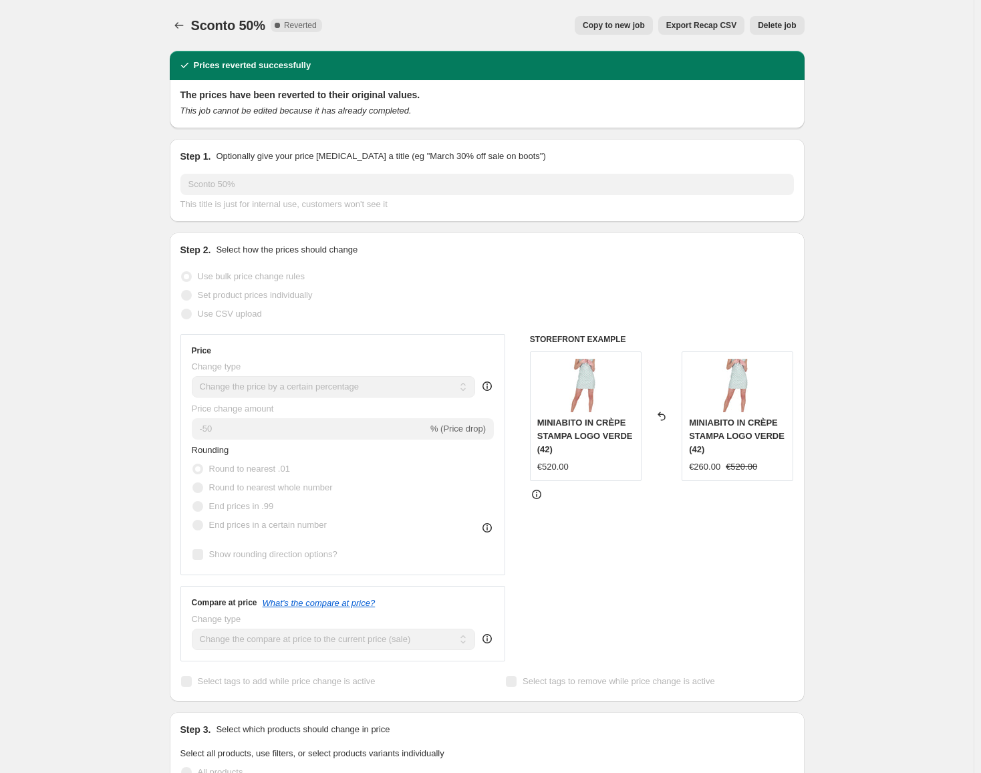
click at [623, 20] on button "Copy to new job" at bounding box center [613, 25] width 78 height 19
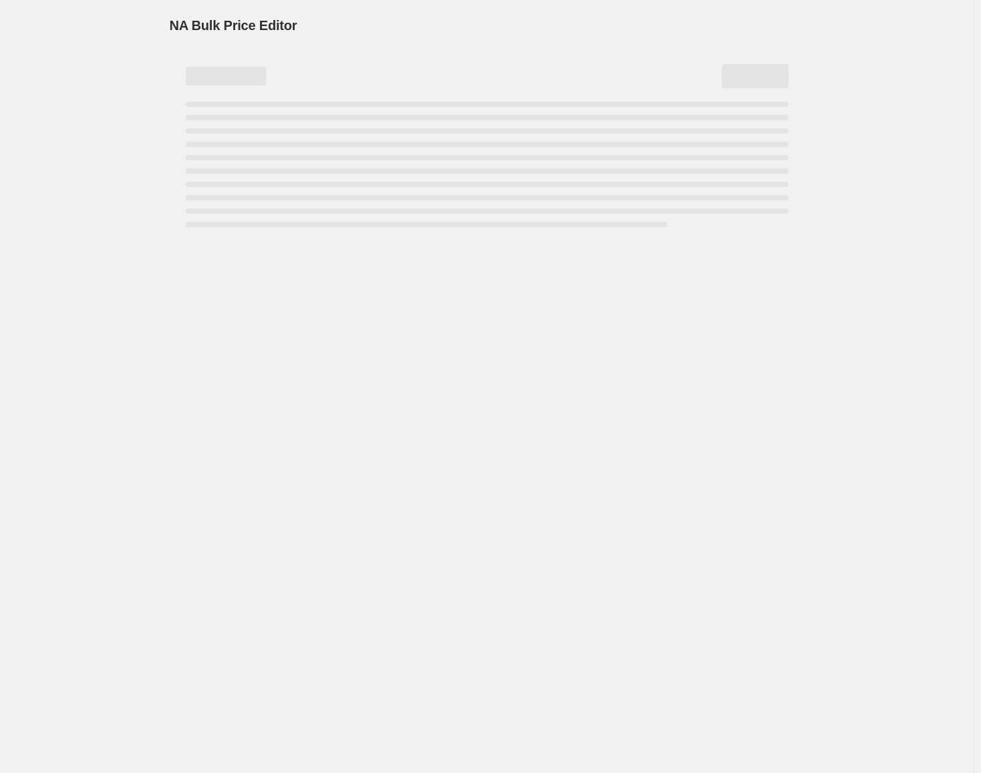
select select "percentage"
select select "collection"
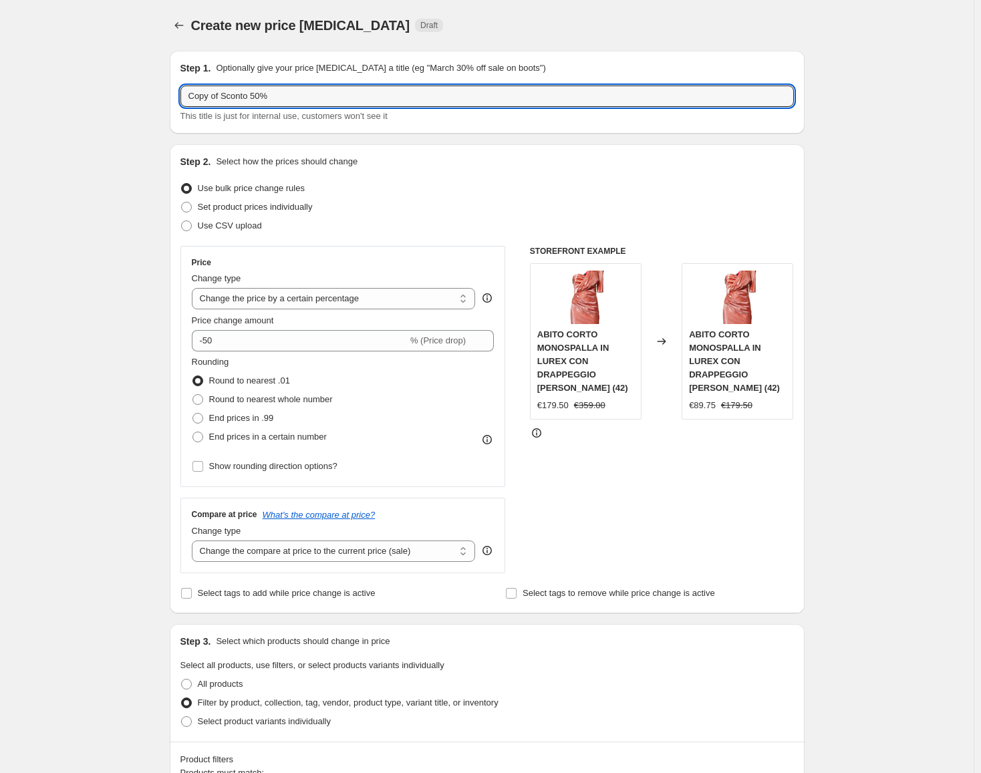
drag, startPoint x: 225, startPoint y: 96, endPoint x: 162, endPoint y: 94, distance: 62.8
click at [162, 94] on div "Step 1. Optionally give your price change job a title (eg "March 30% off sale o…" at bounding box center [481, 770] width 645 height 1460
click at [269, 100] on input "Sconto 50%" at bounding box center [486, 96] width 613 height 21
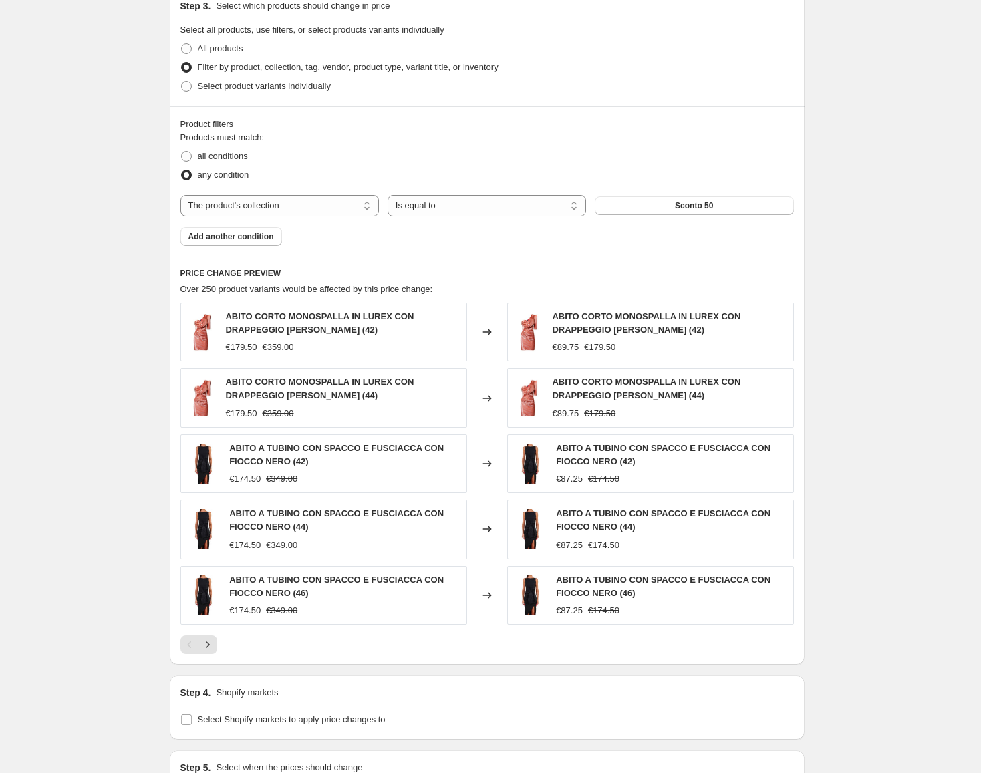
scroll to position [668, 0]
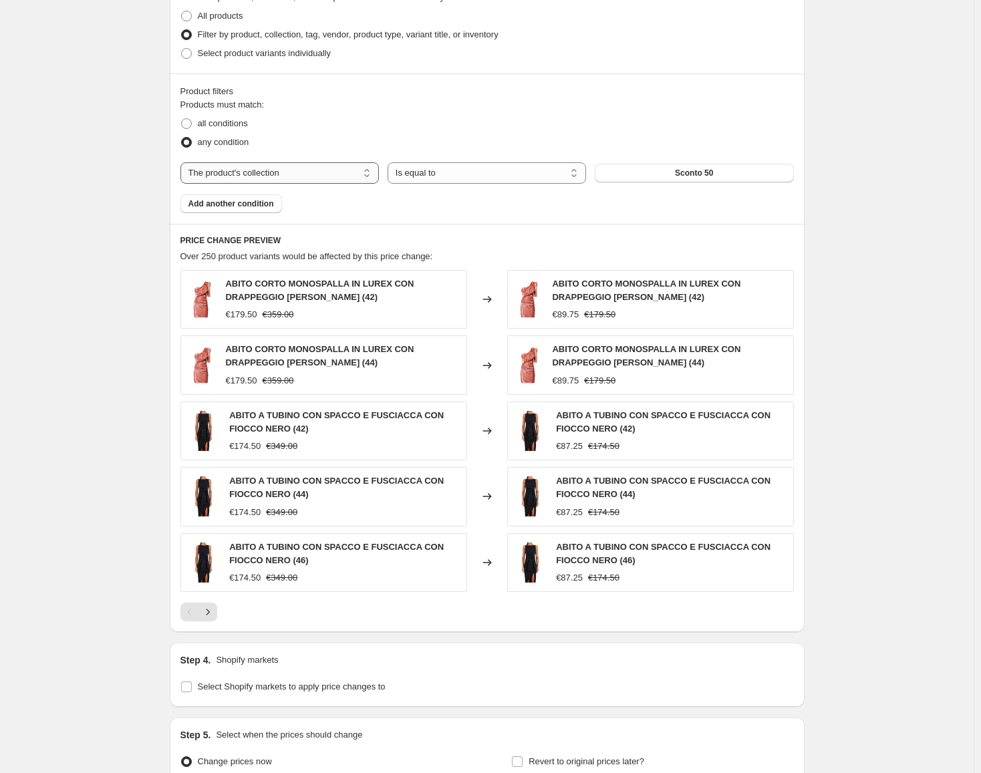
type input "Sconto 50% 2025-08"
click at [267, 173] on select "The product The product's collection The product's tag The product's vendor The…" at bounding box center [279, 172] width 198 height 21
select select "tag"
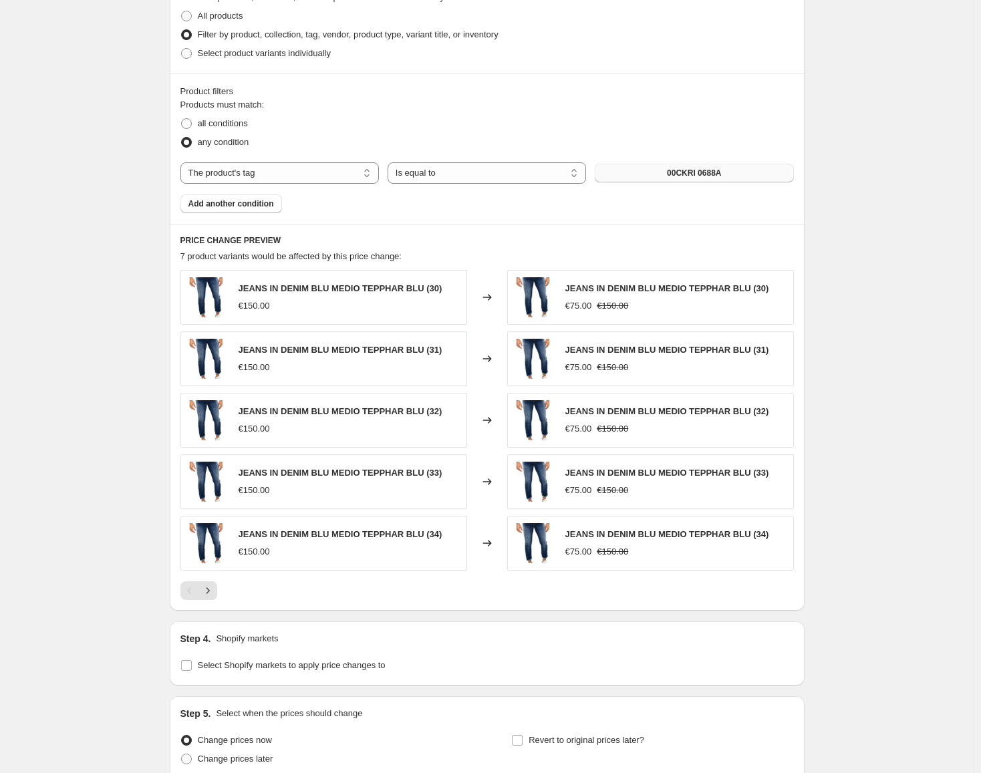
click at [695, 170] on span "00CKRI 0688A" at bounding box center [694, 173] width 54 height 11
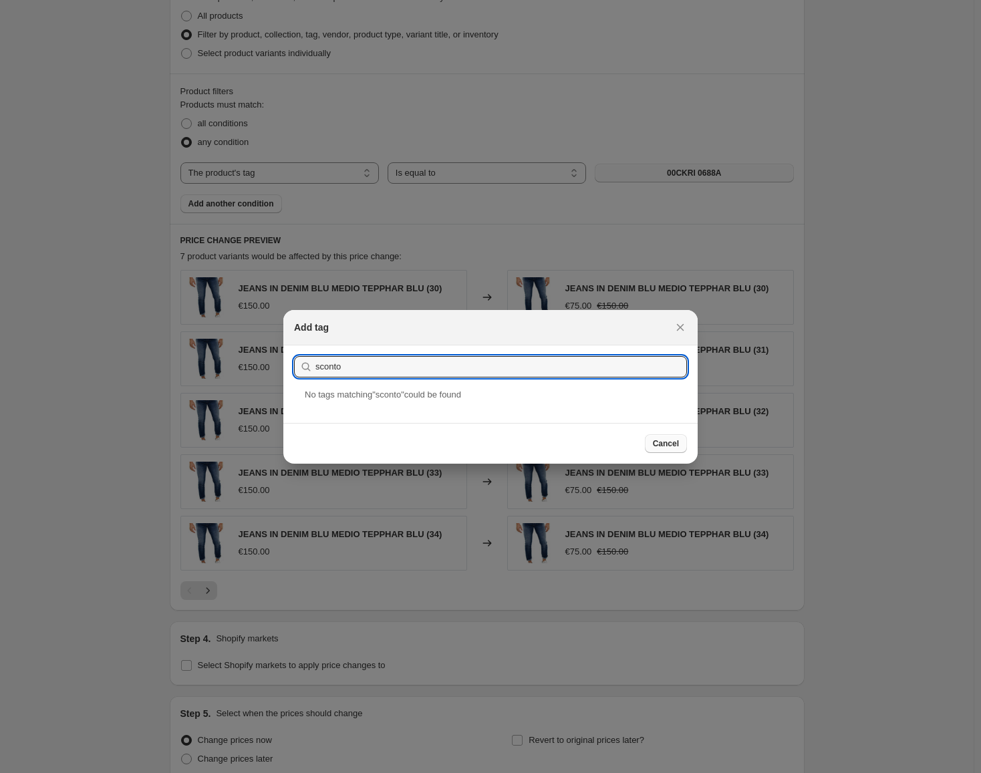
type input "sconto"
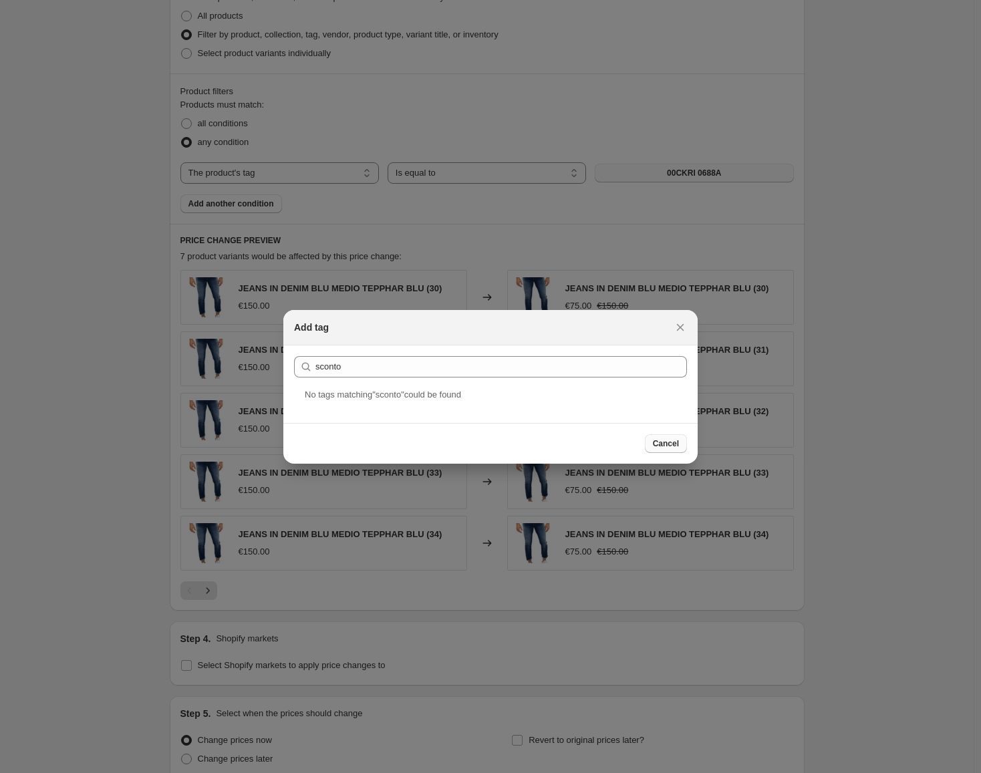
click at [669, 442] on span "Cancel" at bounding box center [666, 443] width 26 height 11
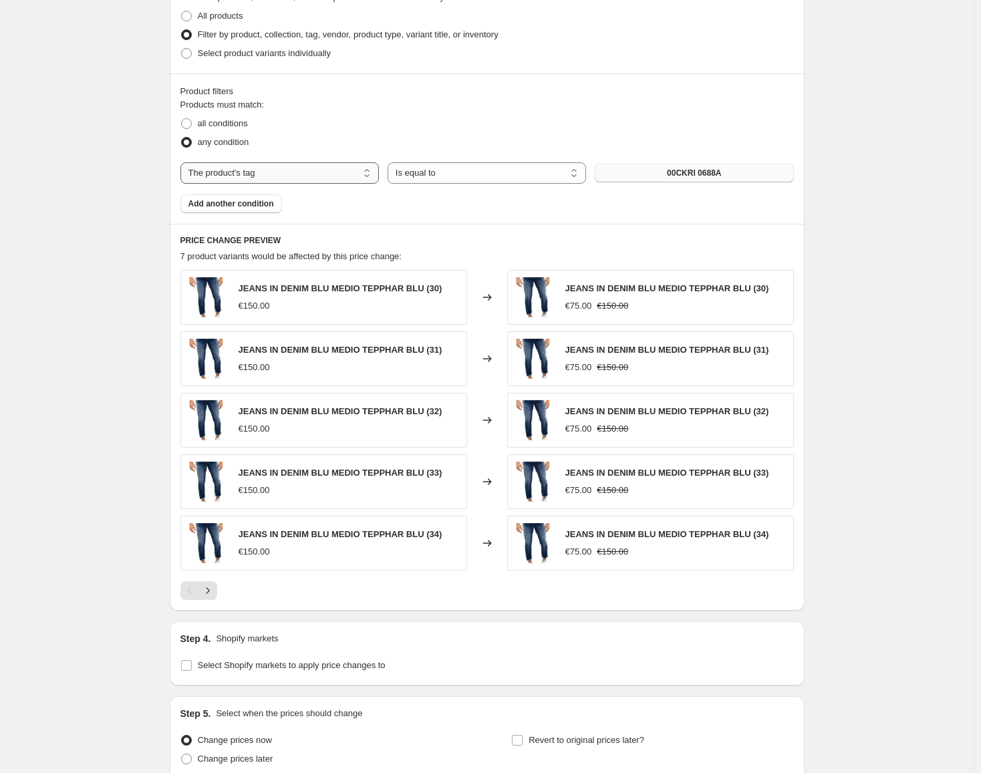
type input "Sconto 50% 202508"
click at [305, 169] on select "The product The product's collection The product's tag The product's vendor The…" at bounding box center [279, 172] width 198 height 21
select select "collection"
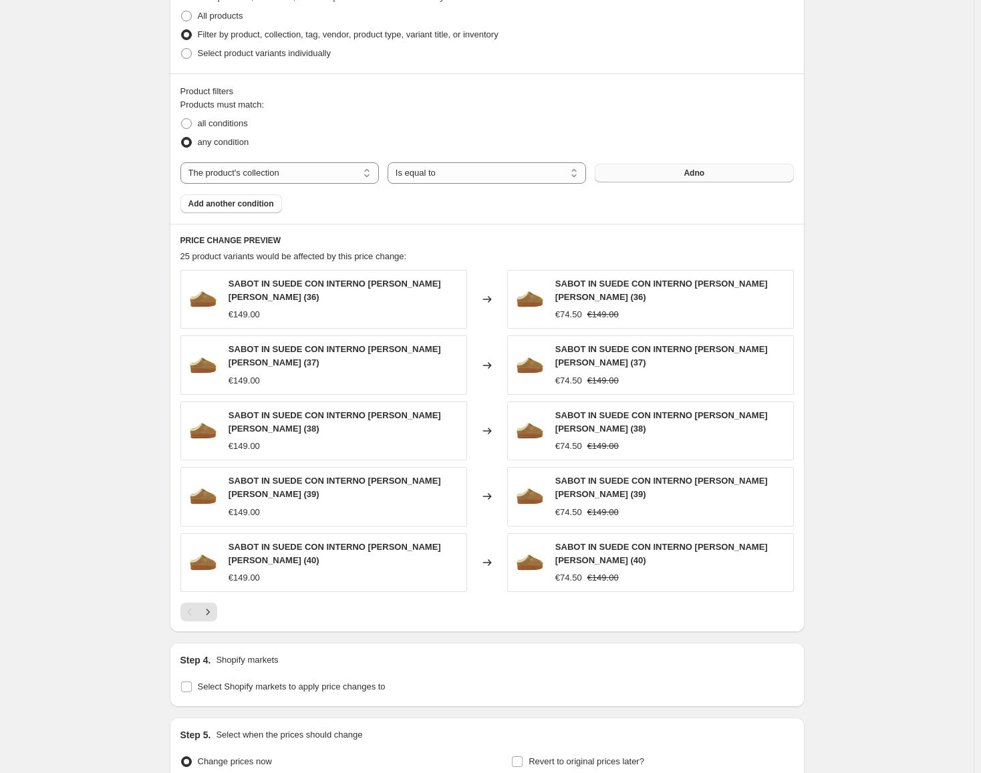
click at [679, 182] on button "Adno" at bounding box center [694, 173] width 198 height 19
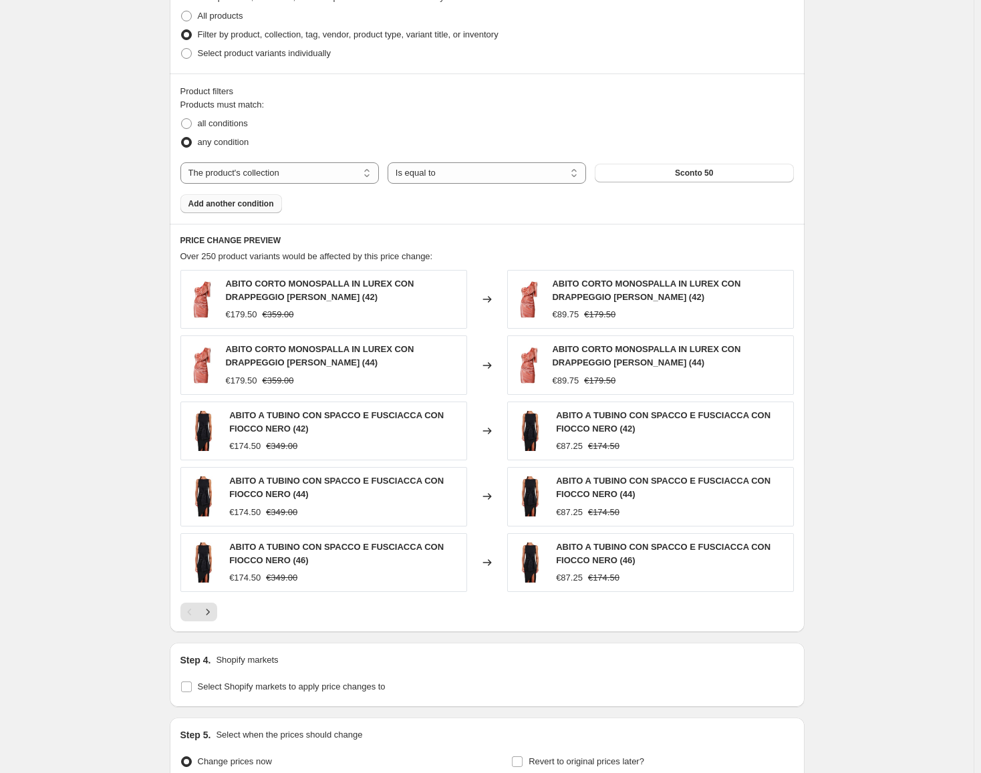
click at [218, 206] on span "Add another condition" at bounding box center [231, 203] width 86 height 11
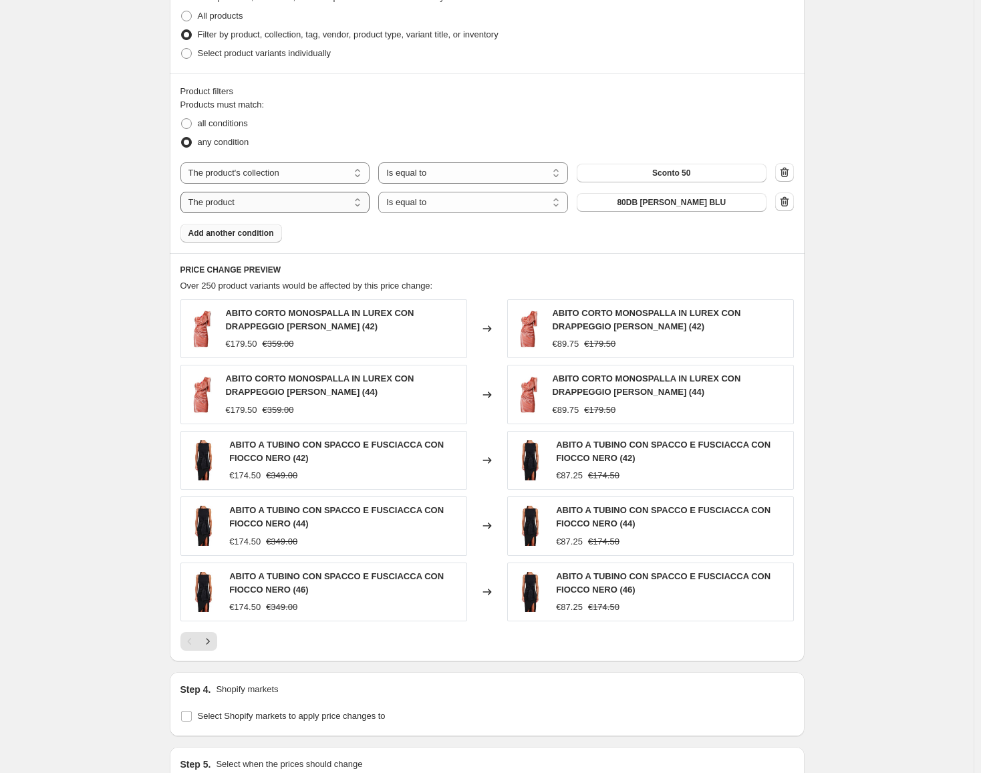
click at [334, 206] on select "The product The product's collection The product's tag The product's vendor The…" at bounding box center [275, 202] width 190 height 21
select select "tag"
click at [435, 206] on select "Is equal to Is not equal to" at bounding box center [473, 202] width 190 height 21
select select "not_equal"
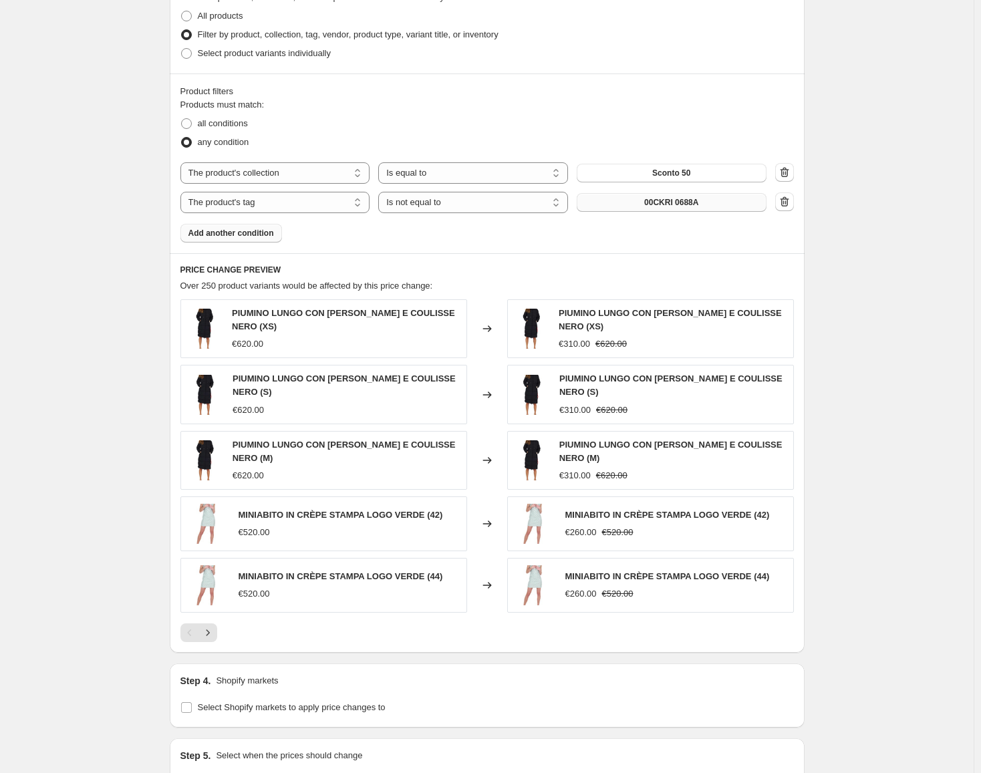
click at [683, 197] on span "00CKRI 0688A" at bounding box center [671, 202] width 54 height 11
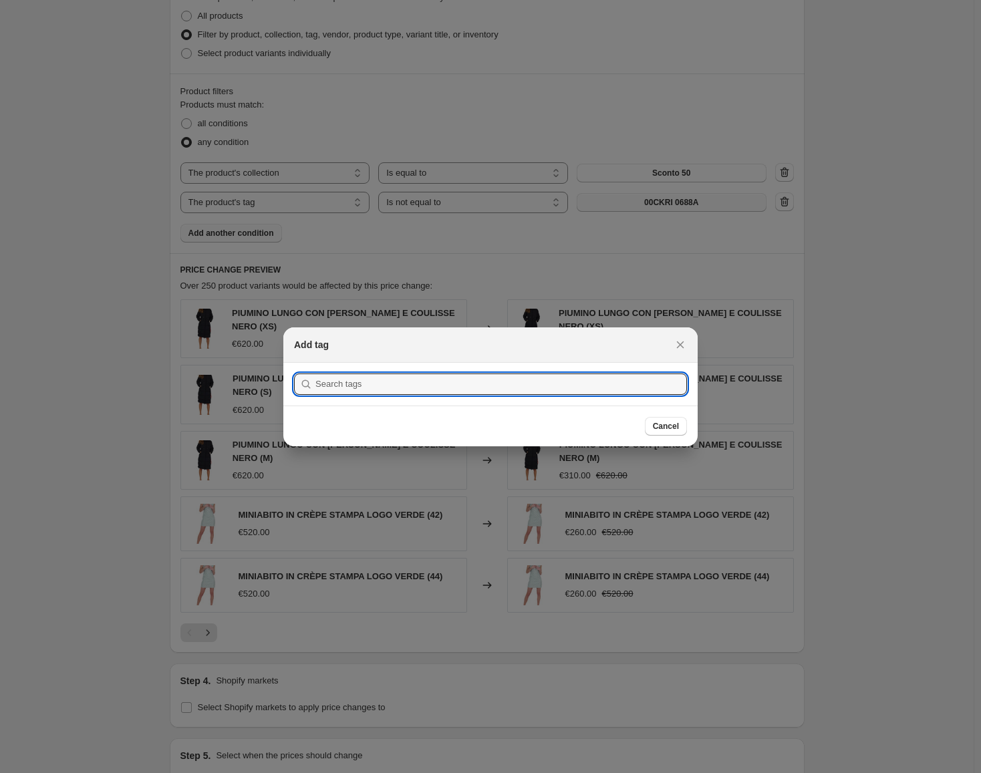
scroll to position [0, 0]
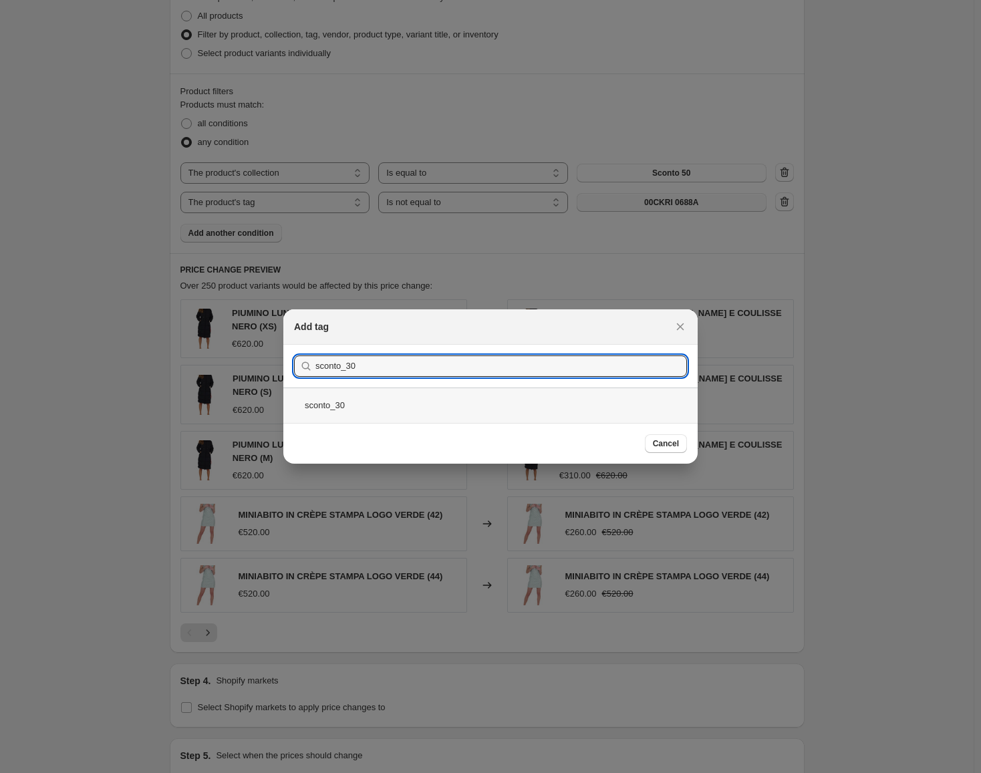
type input "sconto_30"
click at [354, 402] on div "sconto_30" at bounding box center [490, 404] width 414 height 35
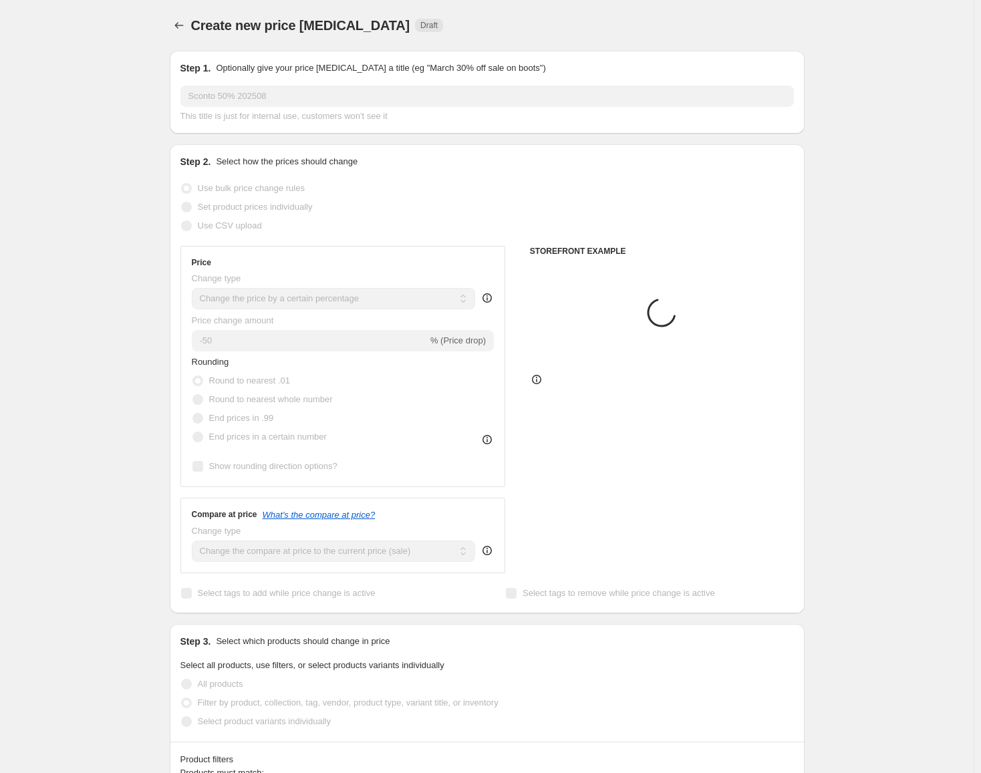
scroll to position [668, 0]
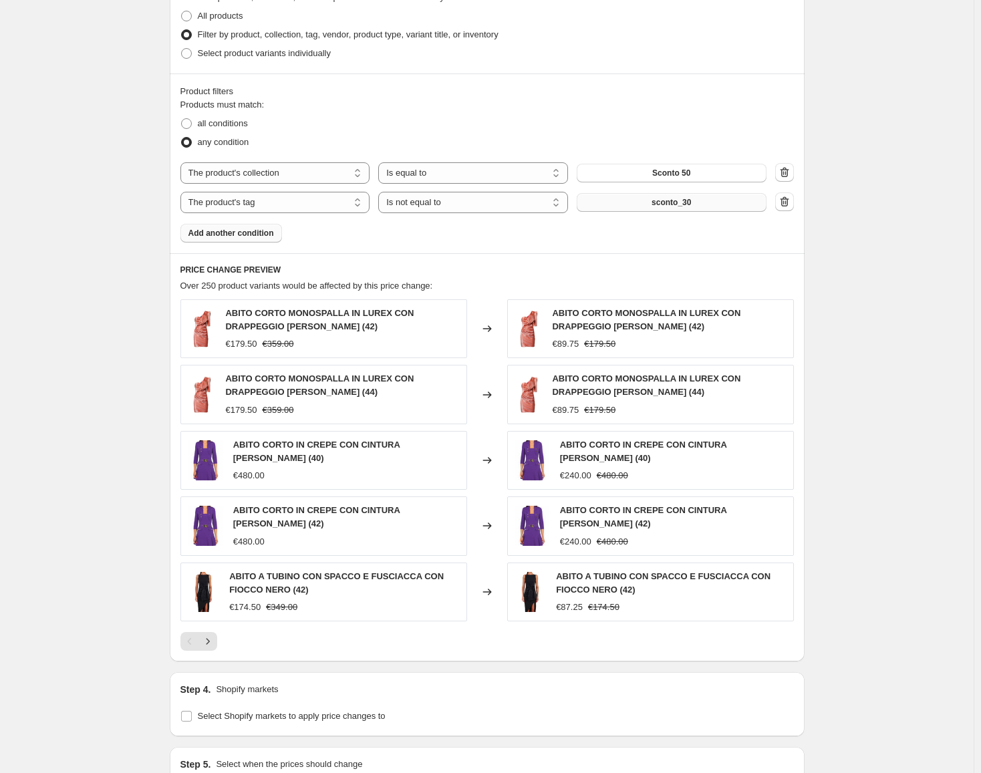
click at [259, 229] on span "Add another condition" at bounding box center [231, 233] width 86 height 11
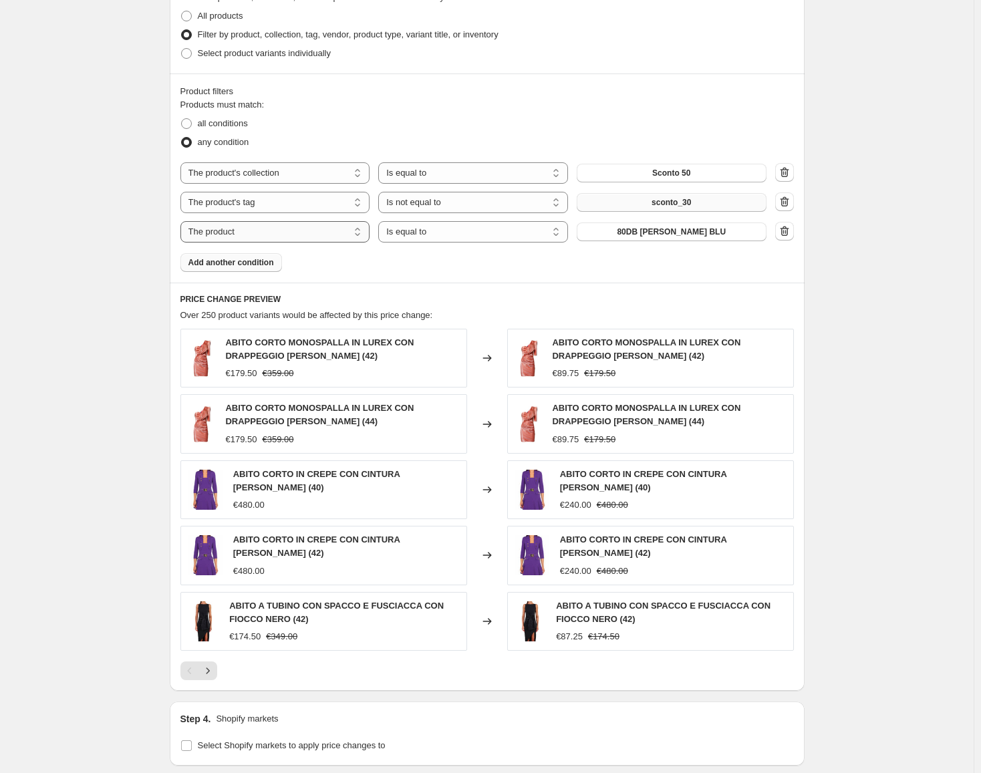
click at [307, 229] on select "The product The product's collection The product's tag The product's vendor The…" at bounding box center [275, 231] width 190 height 21
select select "tag"
click at [440, 232] on select "Is equal to Is not equal to" at bounding box center [473, 231] width 190 height 21
select select "not_equal"
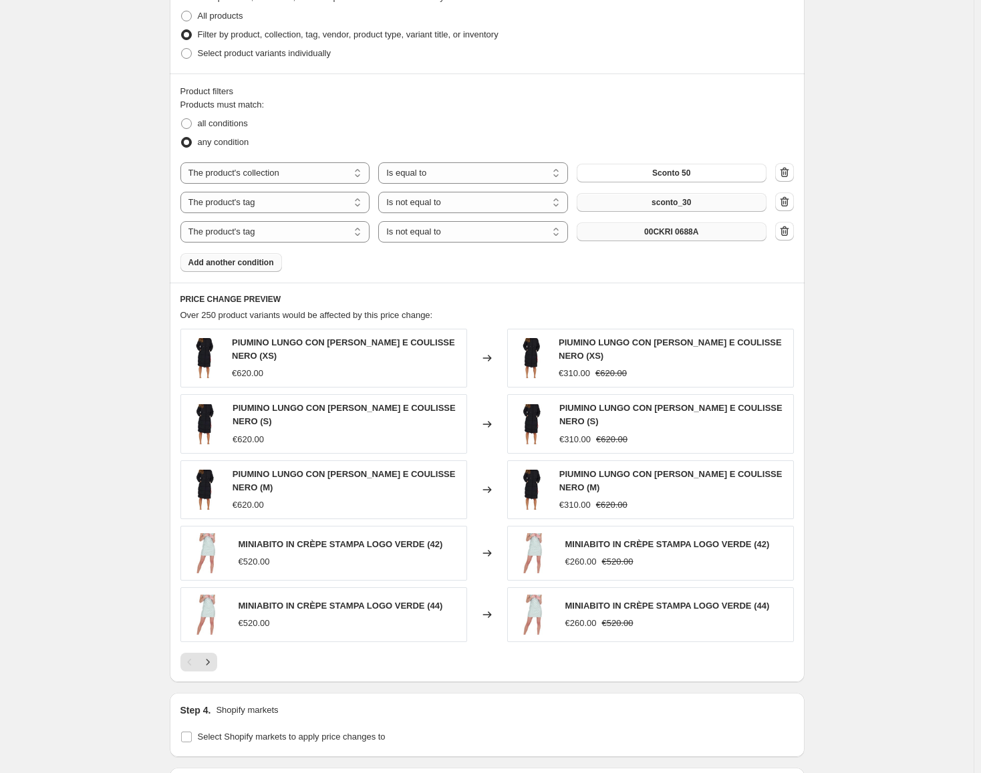
click at [695, 230] on span "00CKRI 0688A" at bounding box center [671, 231] width 54 height 11
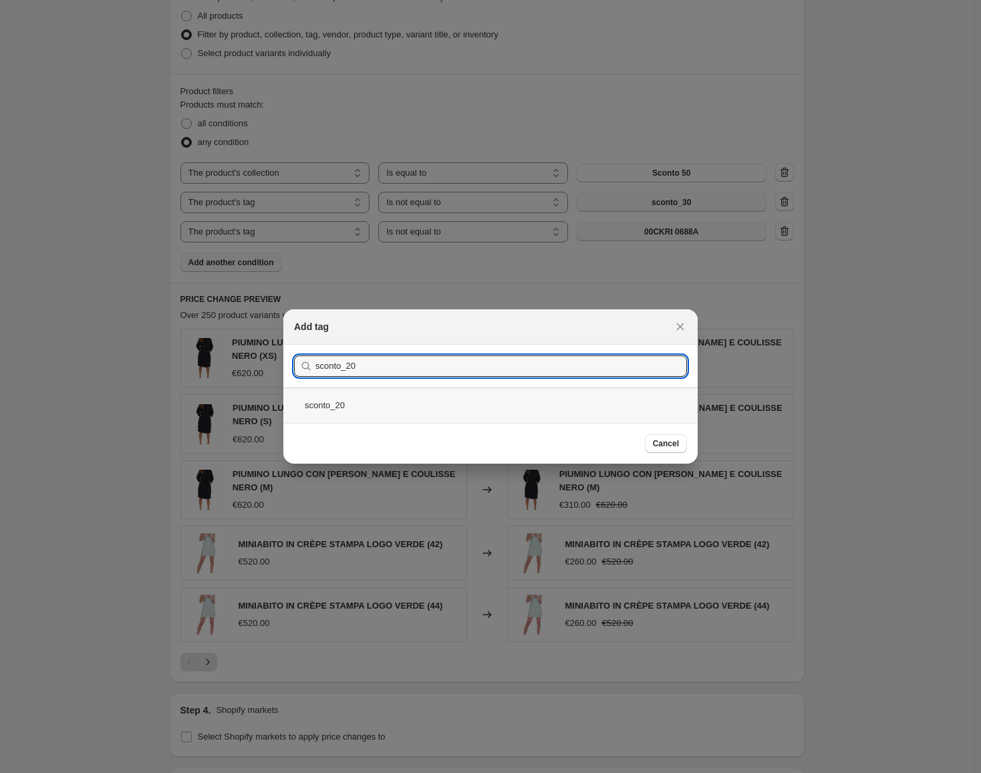
type input "sconto_20"
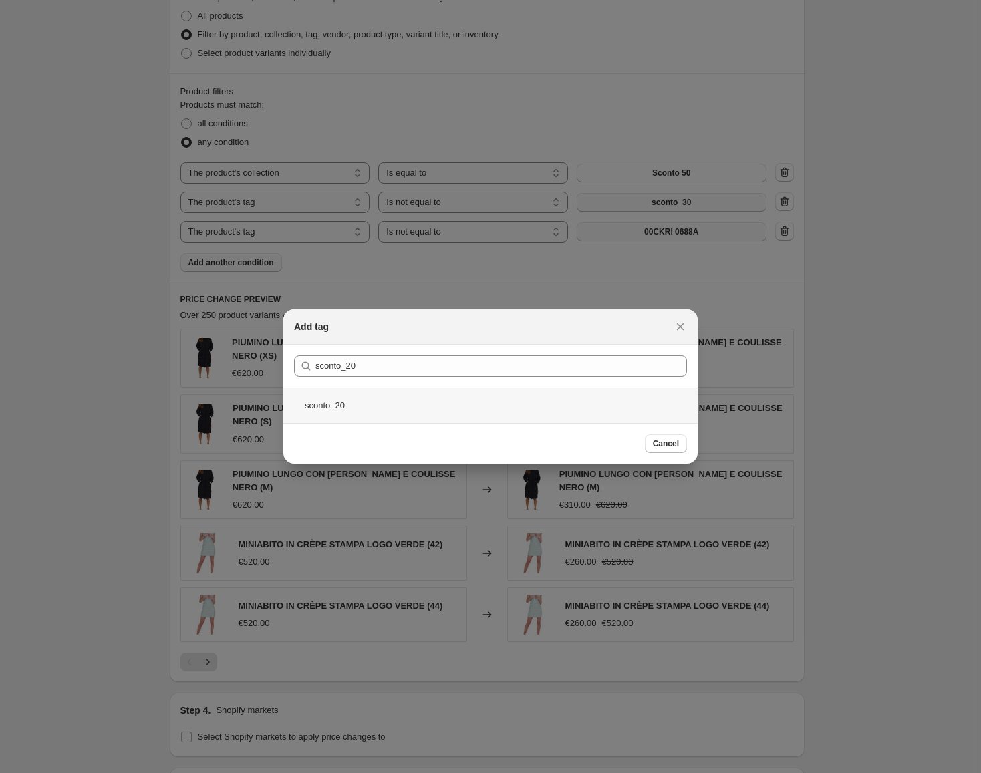
click at [345, 405] on div "sconto_20" at bounding box center [490, 404] width 414 height 35
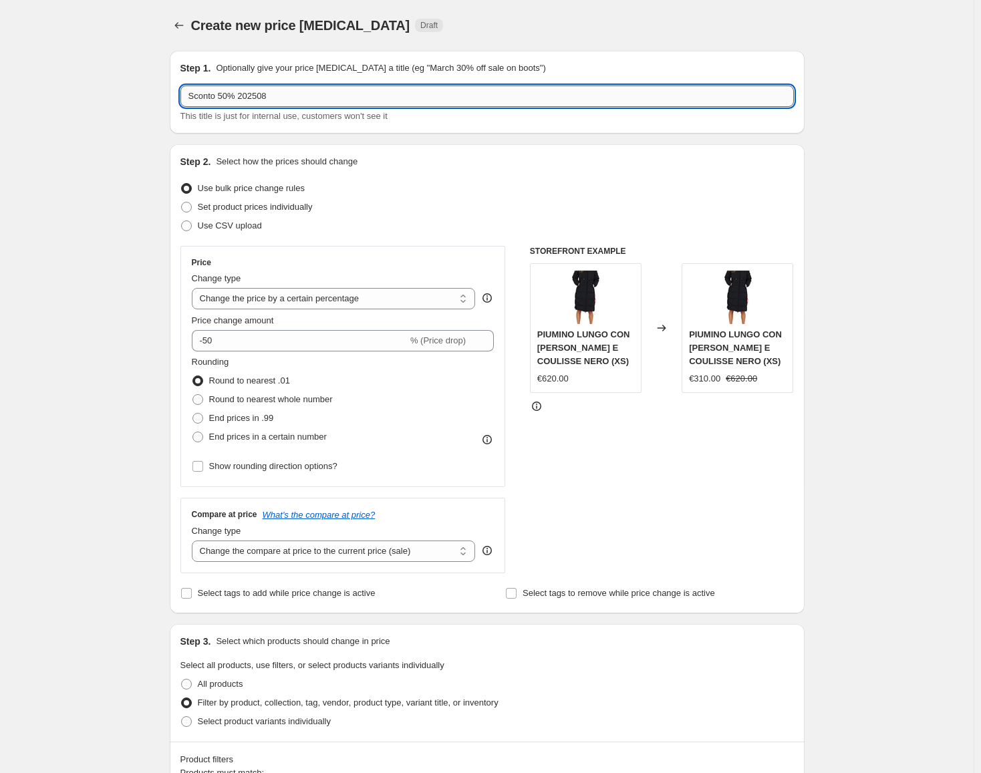
click at [267, 95] on input "Sconto 50% 202508" at bounding box center [486, 96] width 613 height 21
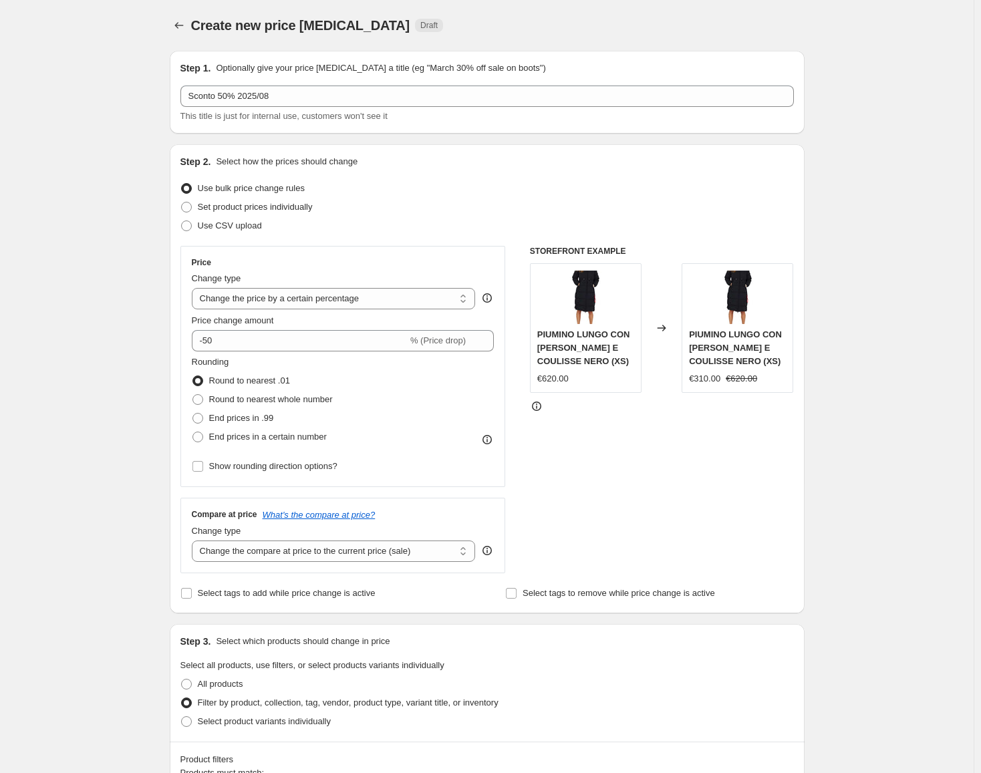
click at [458, 149] on div "Step 2. Select how the prices should change Use bulk price change rules Set pro…" at bounding box center [487, 378] width 635 height 469
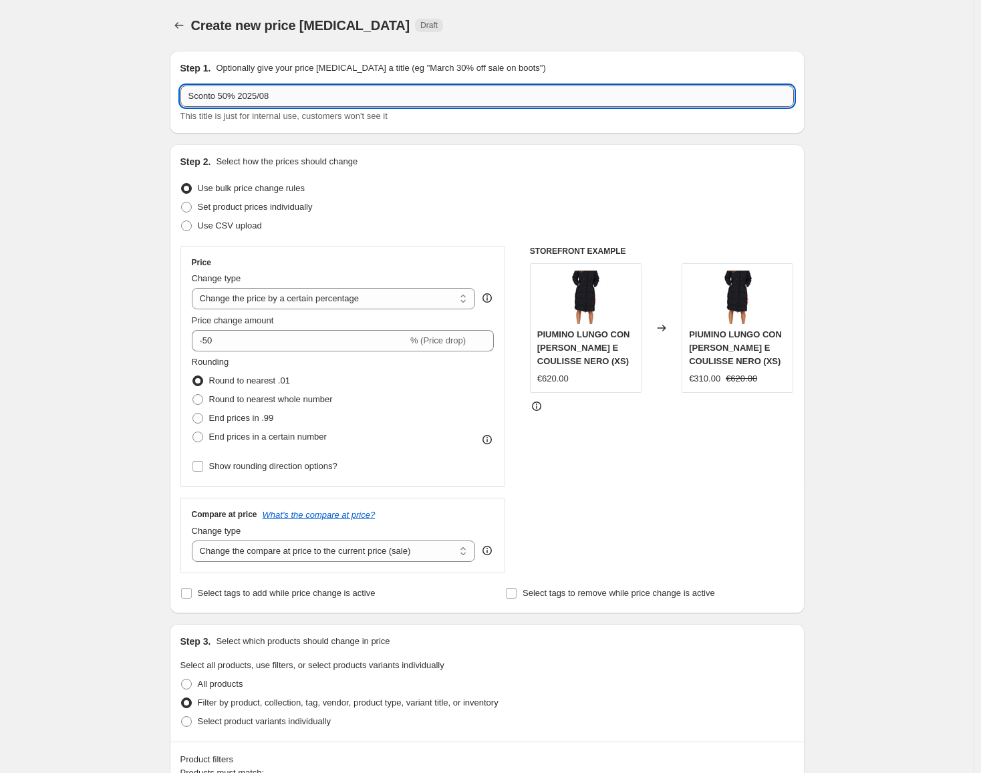
click at [269, 91] on input "Sconto 50% 2025/08" at bounding box center [486, 96] width 613 height 21
type input "Sconto 50% 2025 08"
click at [460, 145] on div "Step 2. Select how the prices should change Use bulk price change rules Set pro…" at bounding box center [487, 378] width 635 height 469
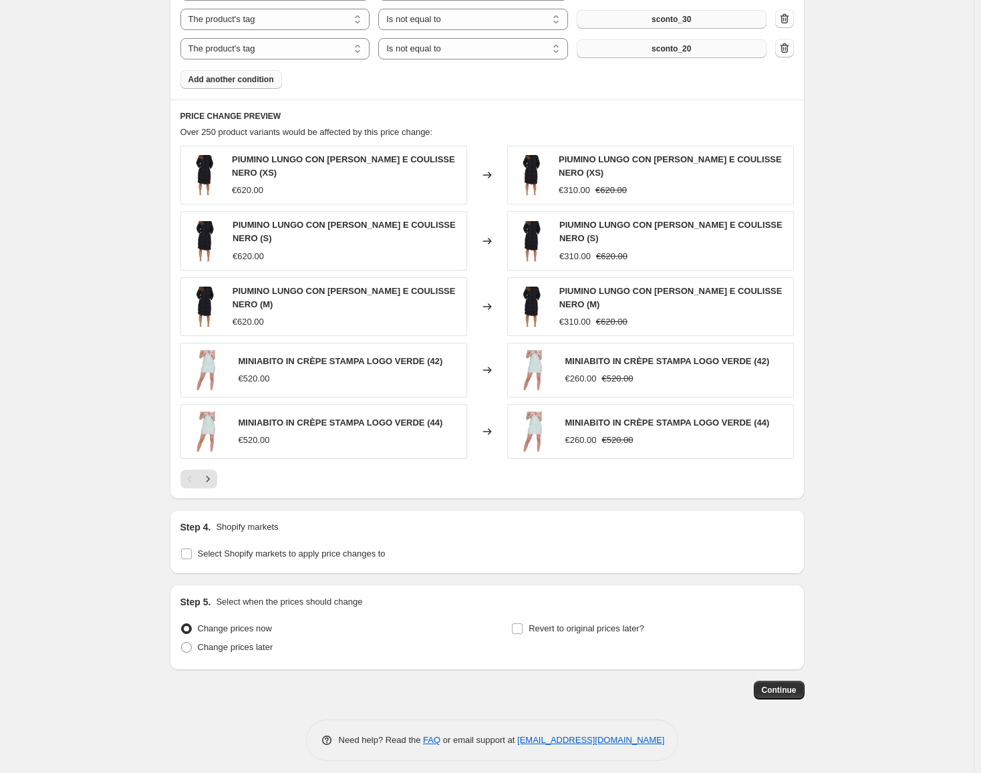
scroll to position [859, 0]
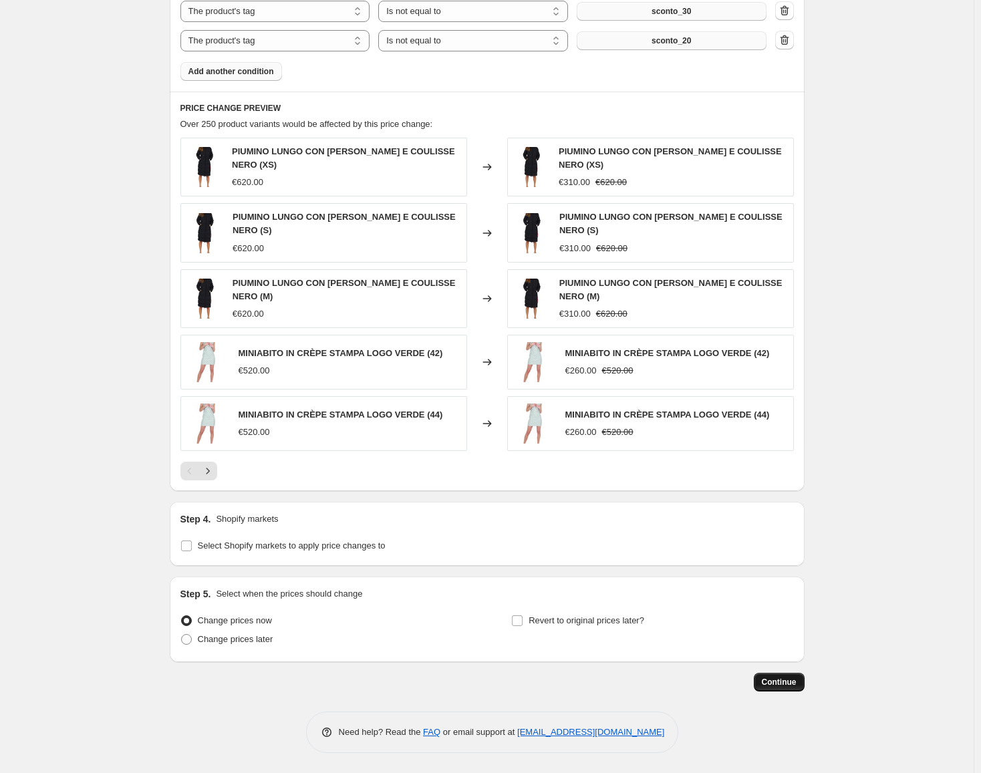
click at [792, 683] on span "Continue" at bounding box center [779, 682] width 35 height 11
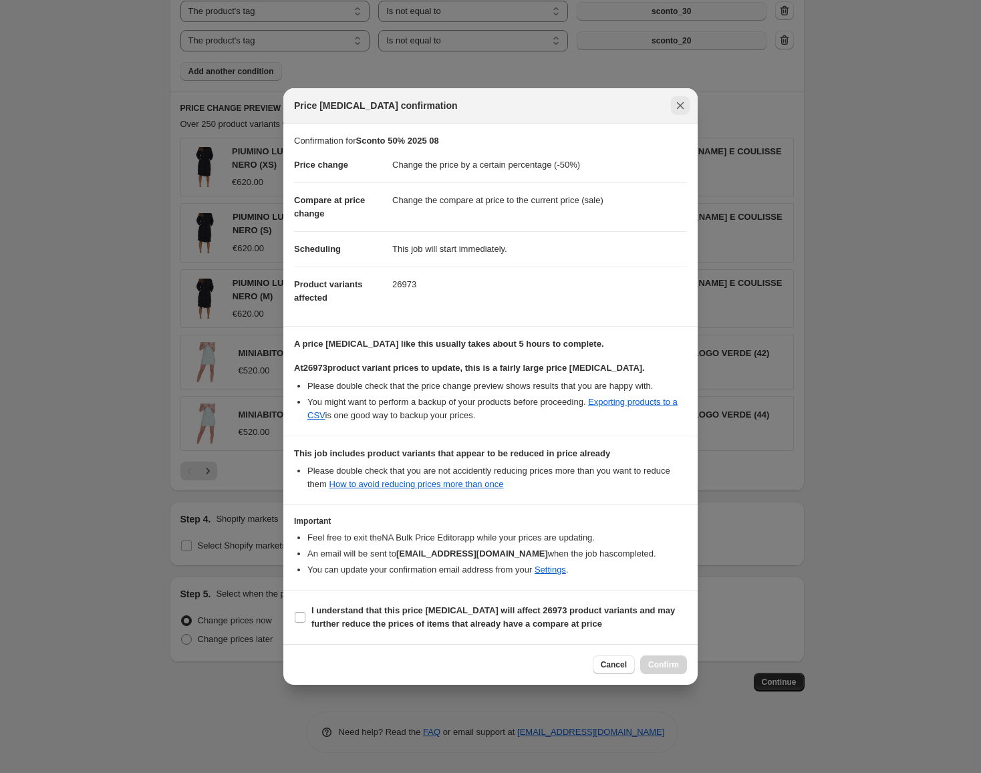
click at [679, 105] on icon "Close" at bounding box center [680, 105] width 7 height 7
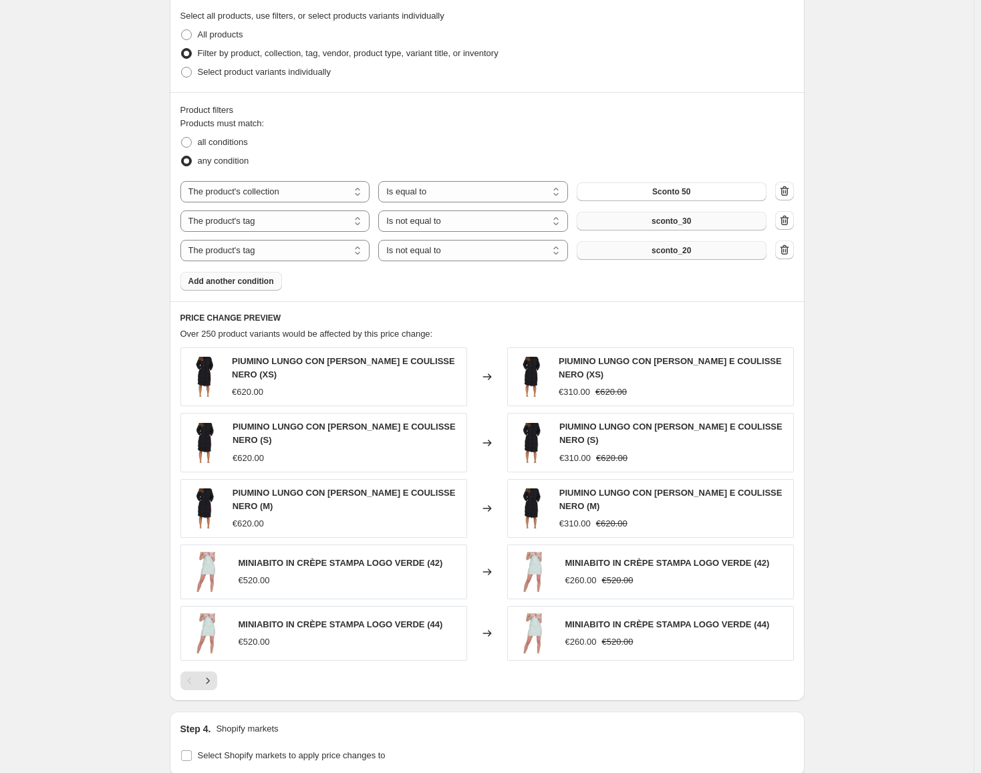
scroll to position [592, 0]
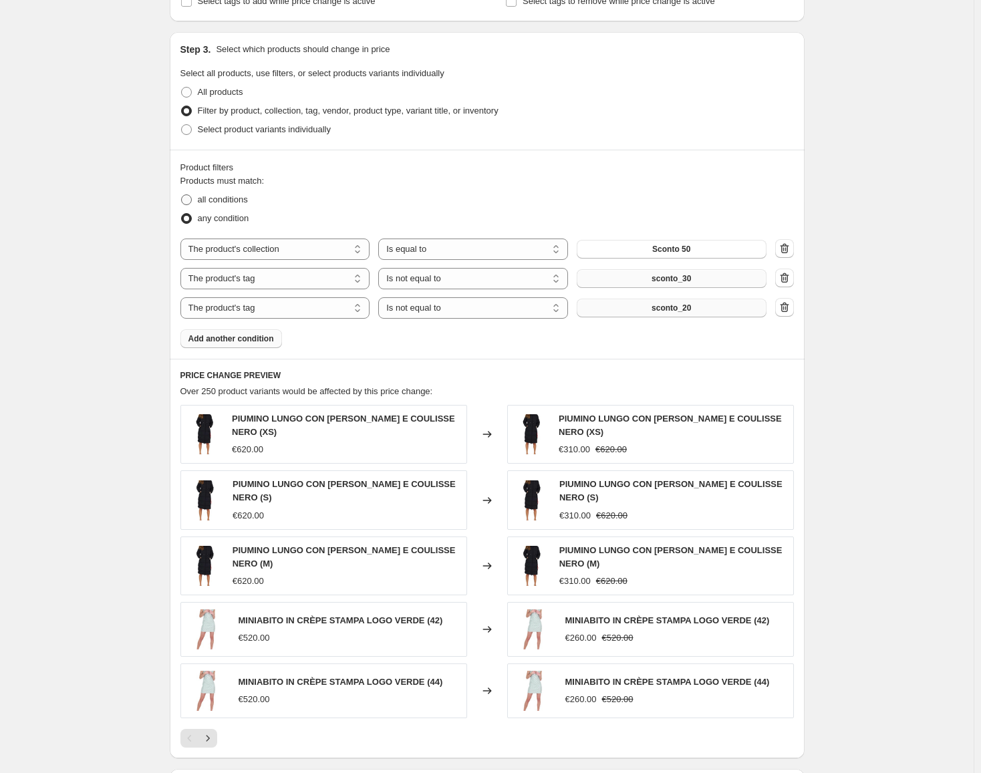
click at [187, 198] on span at bounding box center [186, 199] width 11 height 11
click at [182, 195] on input "all conditions" at bounding box center [181, 194] width 1 height 1
radio input "true"
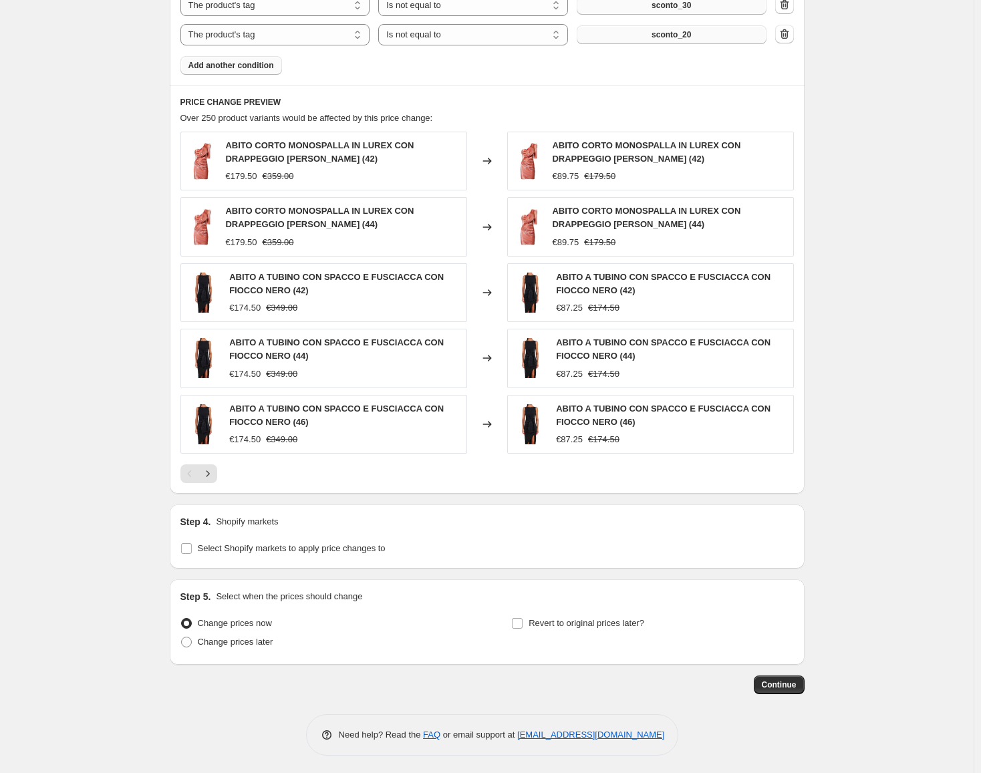
scroll to position [868, 0]
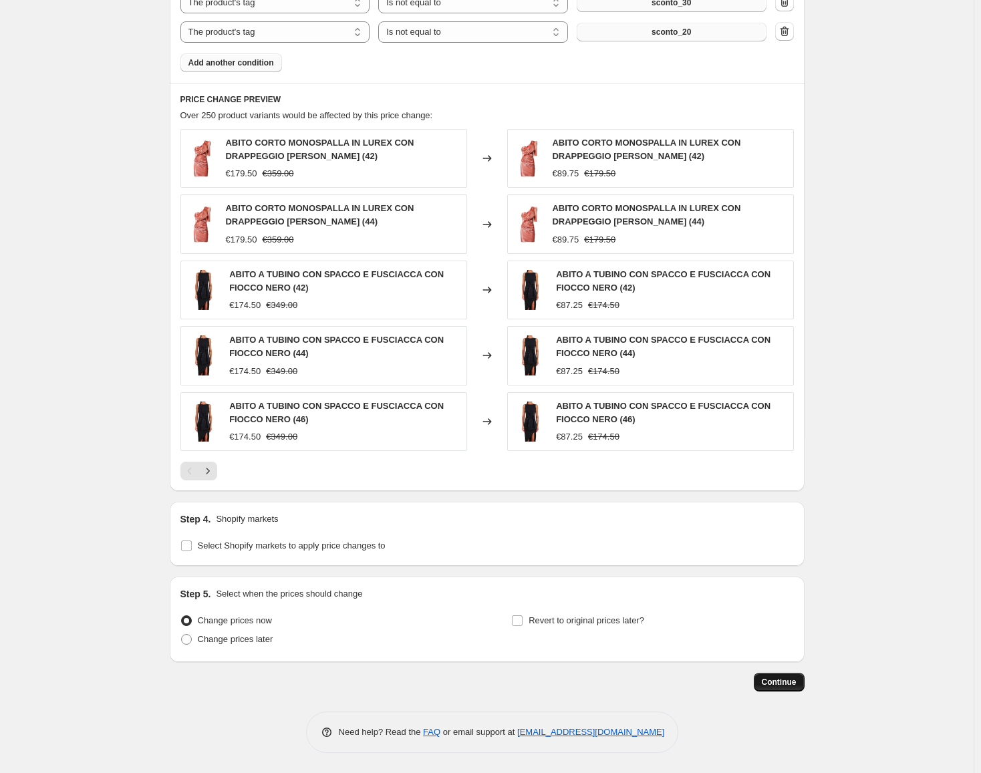
click at [789, 682] on span "Continue" at bounding box center [779, 682] width 35 height 11
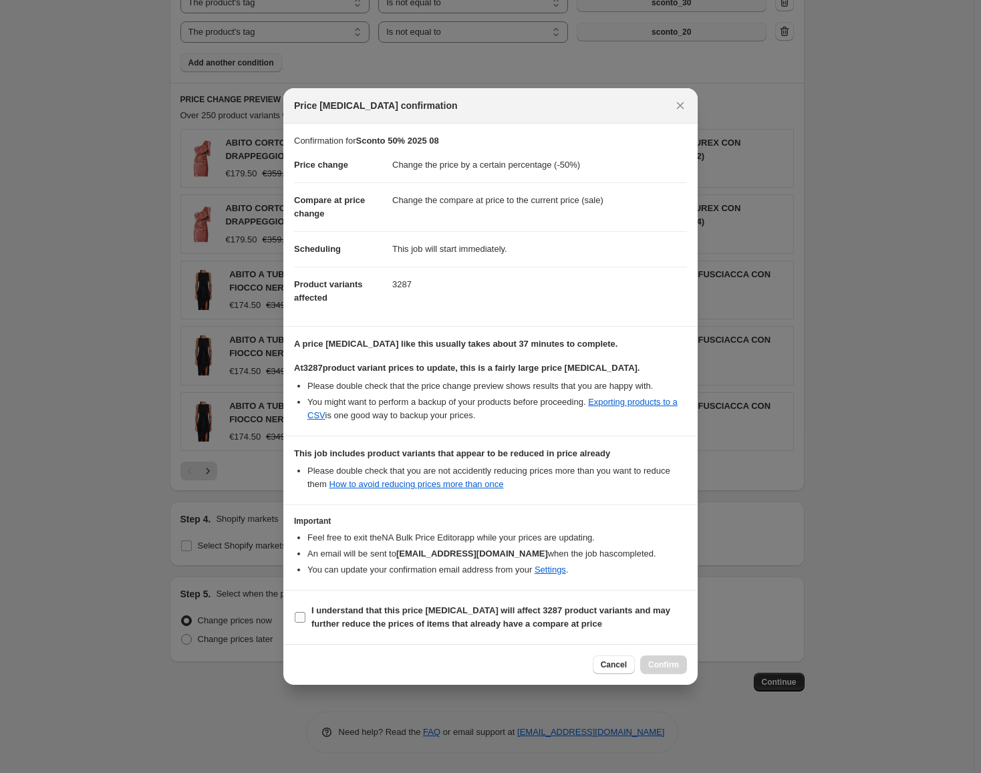
click at [298, 615] on input "I understand that this price change job will affect 3287 product variants and m…" at bounding box center [300, 617] width 11 height 11
checkbox input "true"
click at [679, 106] on icon "Close" at bounding box center [680, 105] width 7 height 7
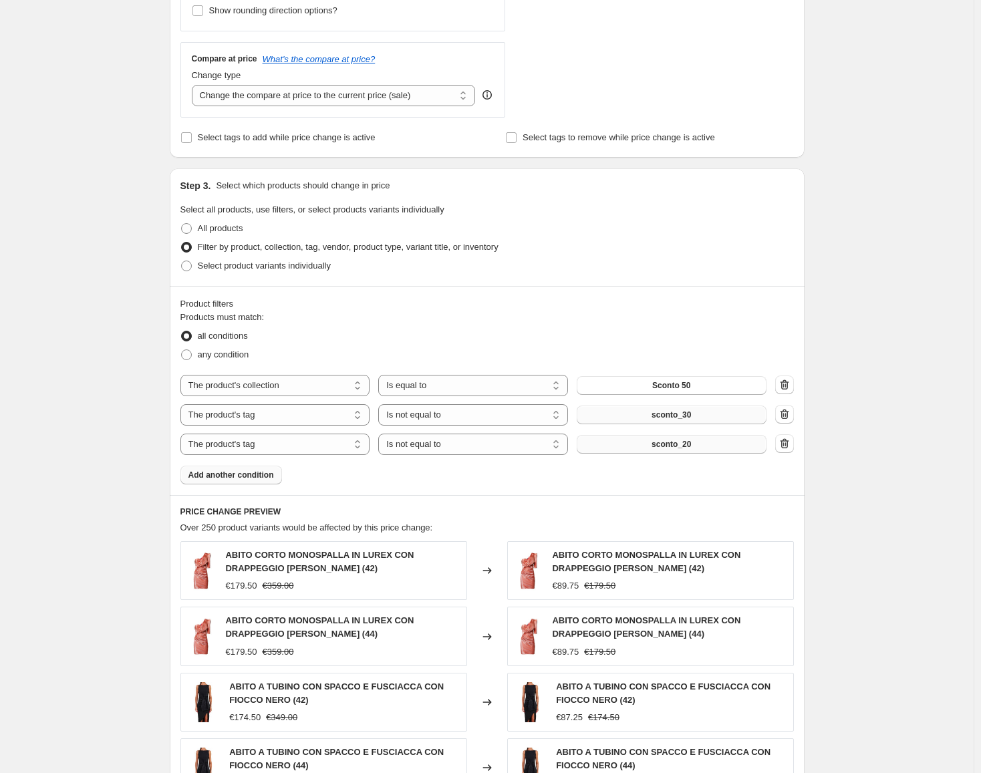
scroll to position [0, 0]
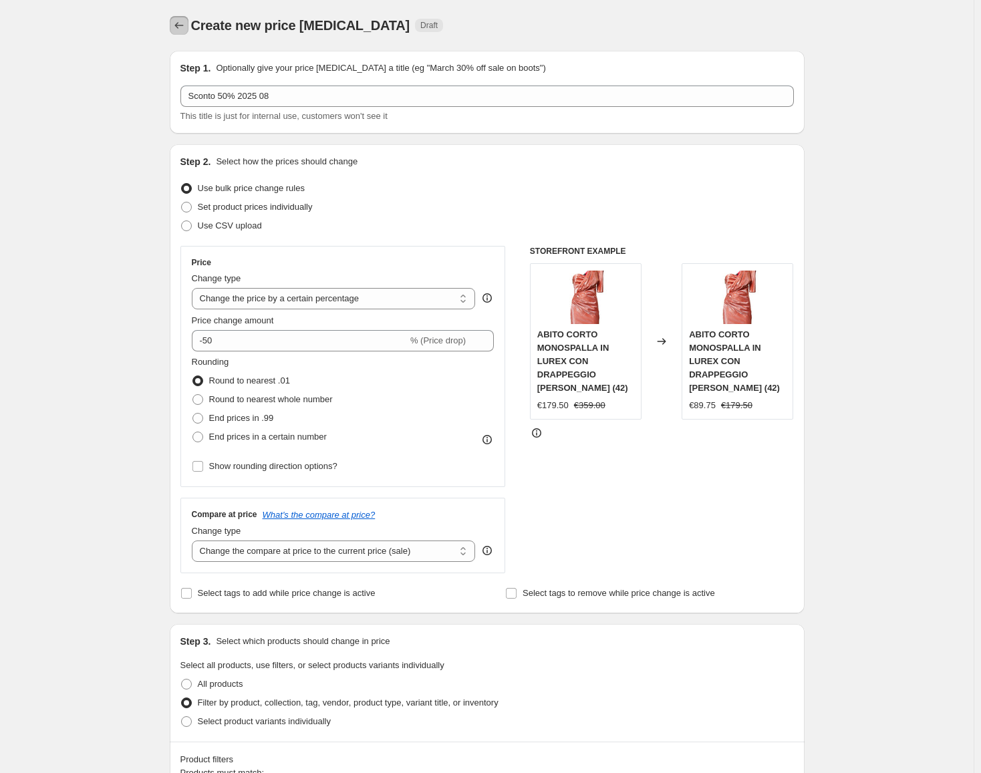
click at [184, 22] on icon "Price change jobs" at bounding box center [178, 25] width 13 height 13
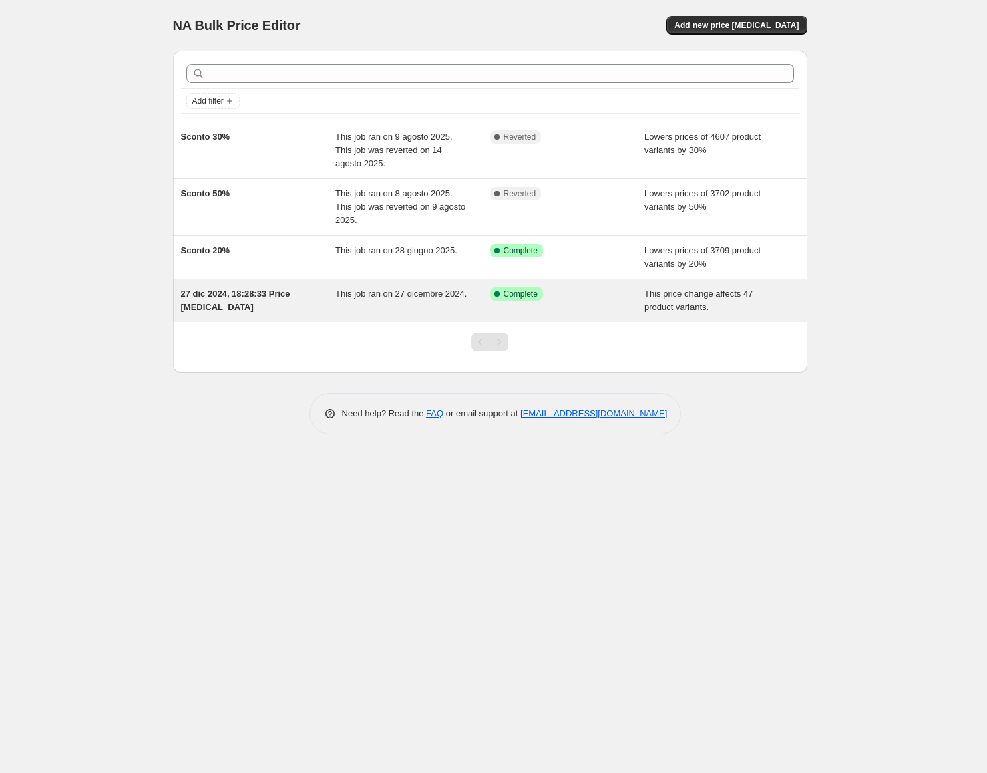
click at [205, 309] on span "27 dic 2024, 18:28:33 Price [MEDICAL_DATA]" at bounding box center [236, 300] width 110 height 23
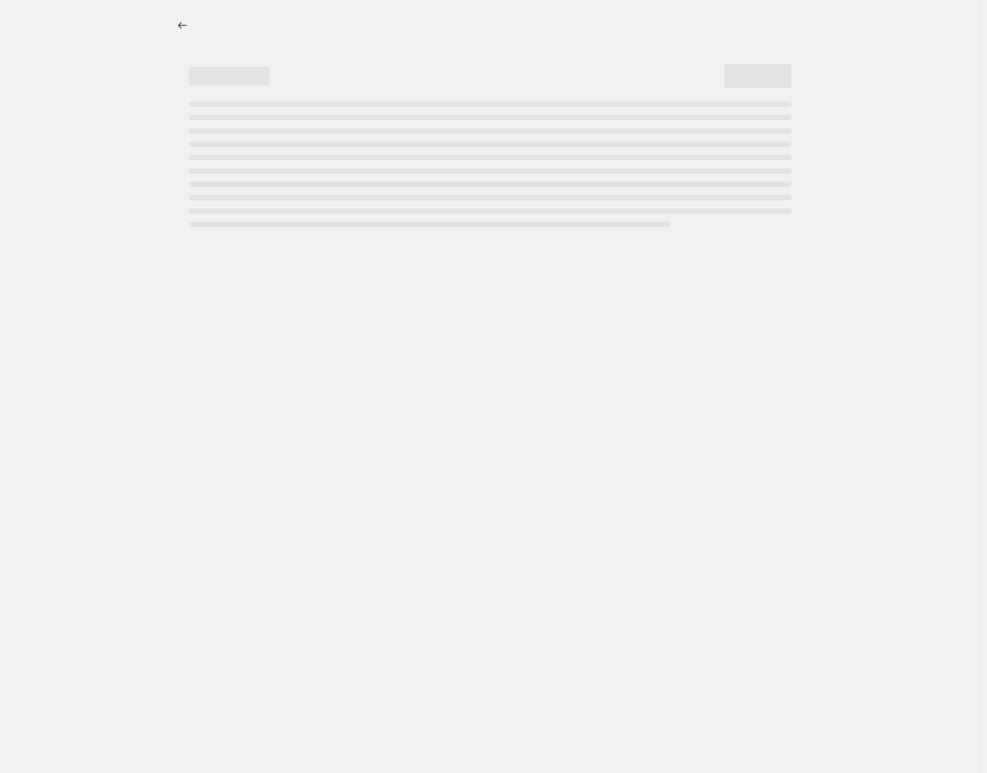
select select "ecap"
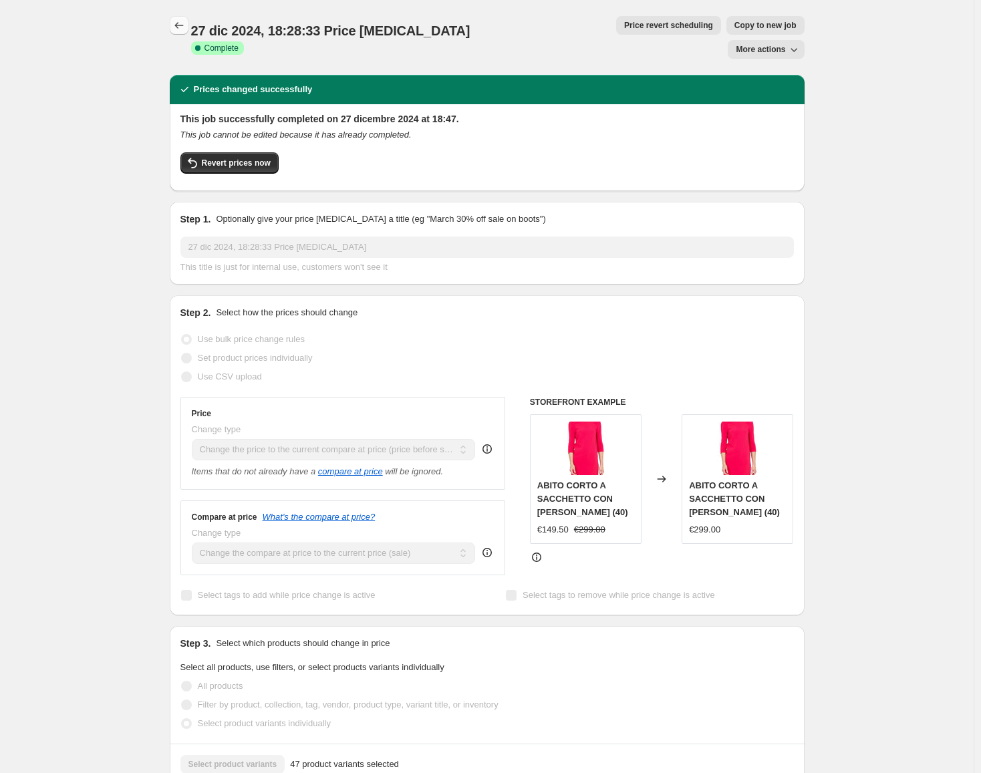
click at [186, 21] on icon "Price change jobs" at bounding box center [178, 25] width 13 height 13
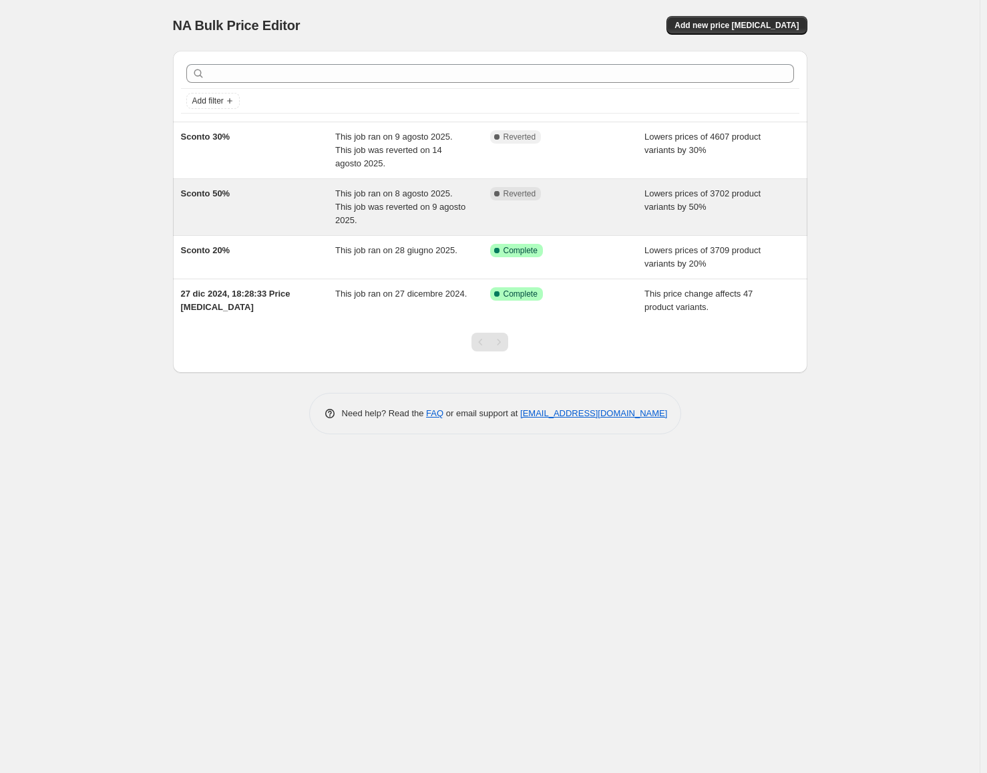
click at [200, 198] on span "Sconto 50%" at bounding box center [205, 193] width 49 height 10
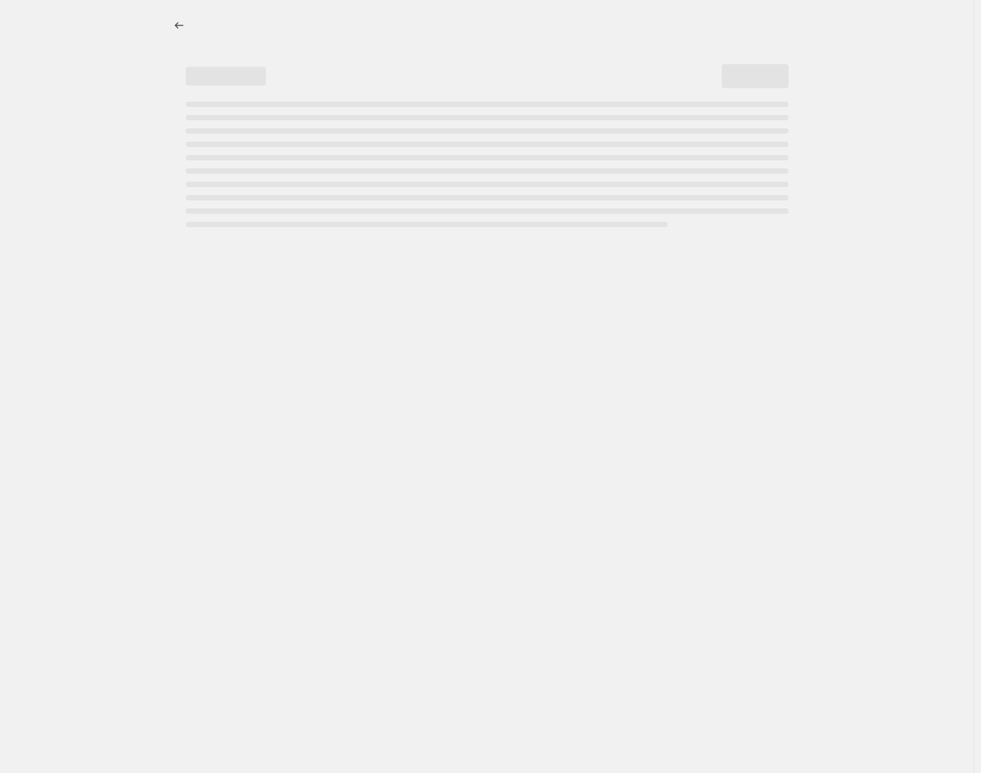
select select "percentage"
select select "collection"
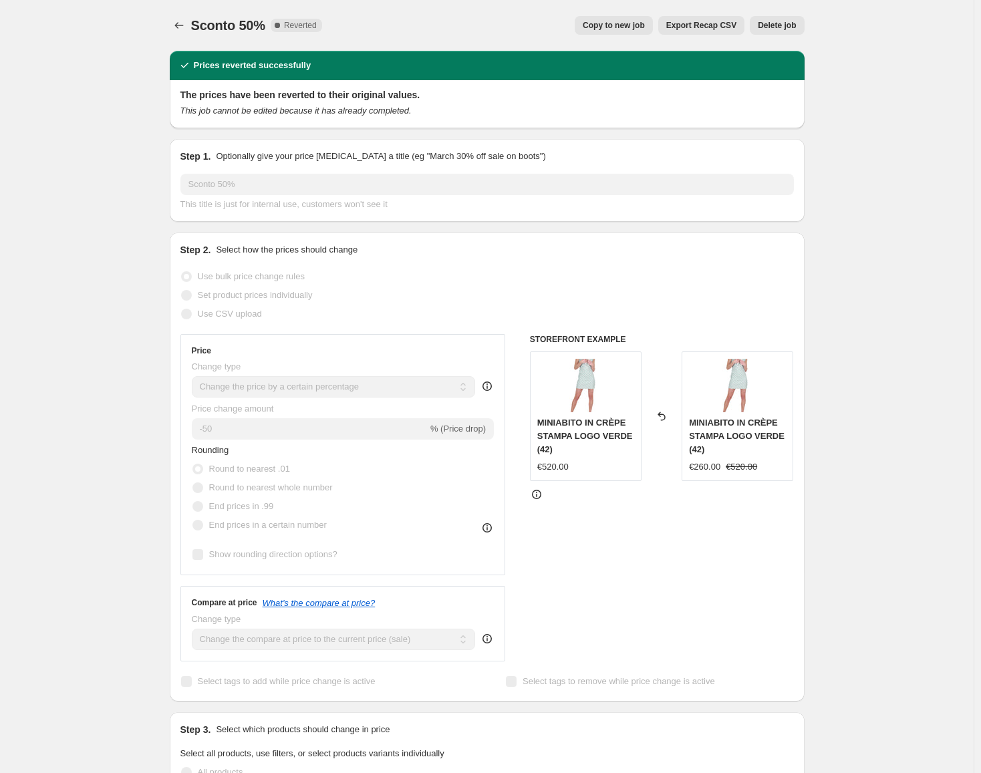
click at [616, 27] on span "Copy to new job" at bounding box center [614, 25] width 62 height 11
select select "percentage"
select select "collection"
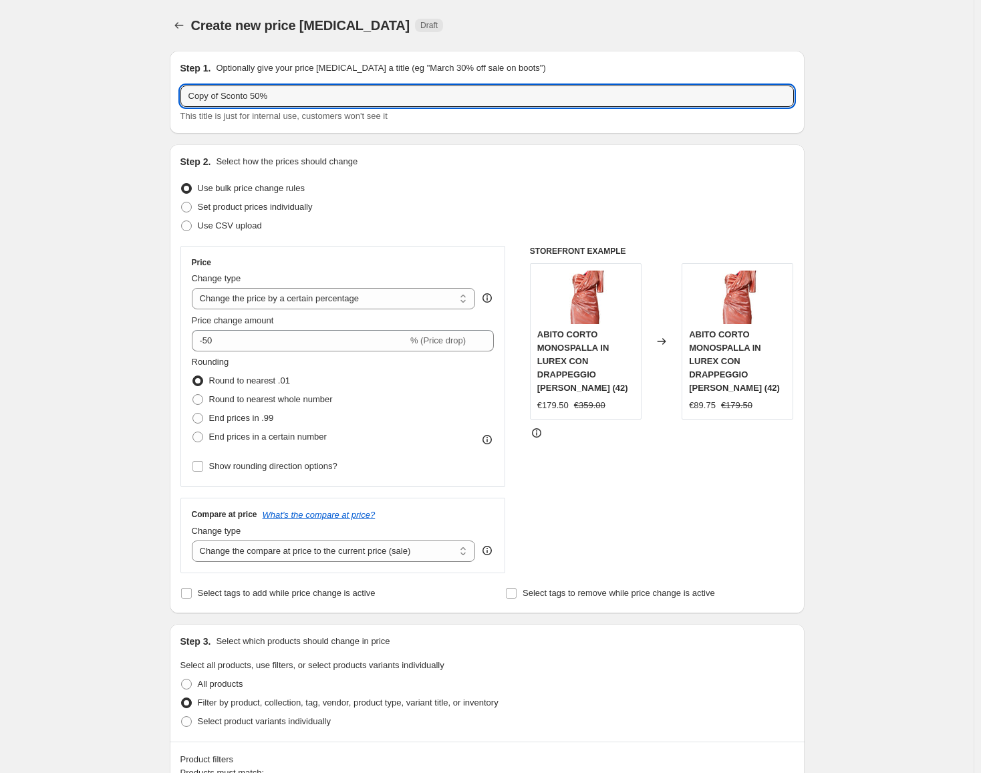
drag, startPoint x: 227, startPoint y: 97, endPoint x: 154, endPoint y: 93, distance: 73.6
click at [329, 91] on input "Sconto 50%" at bounding box center [486, 96] width 613 height 21
type input "Sconto 50% 2025 08"
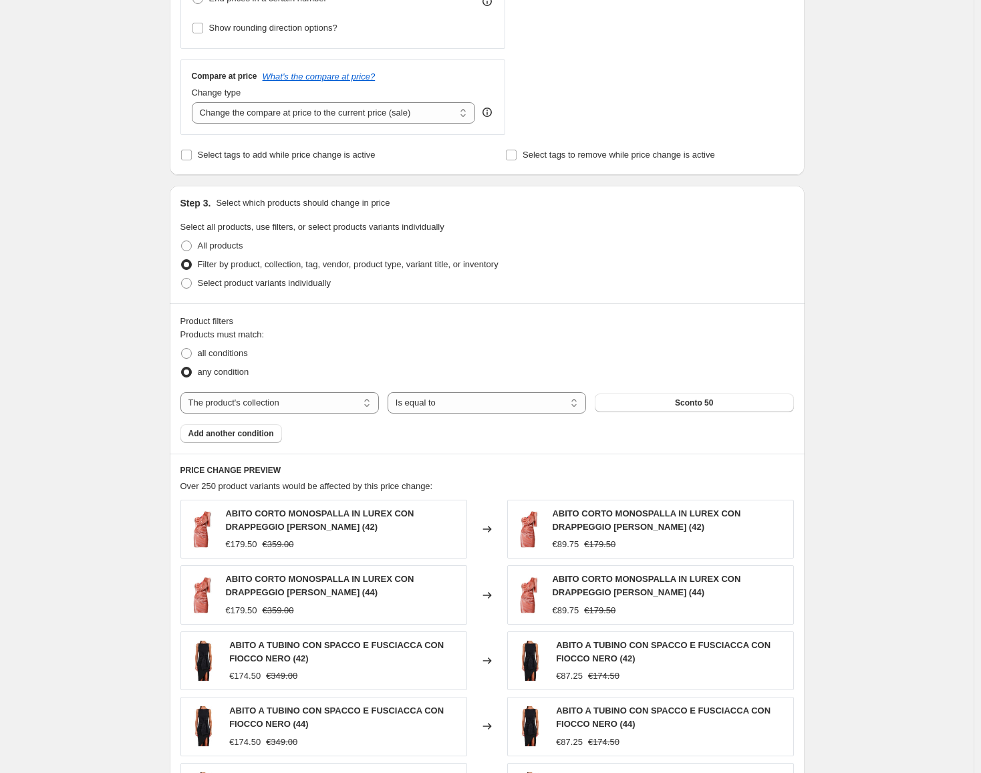
scroll to position [534, 0]
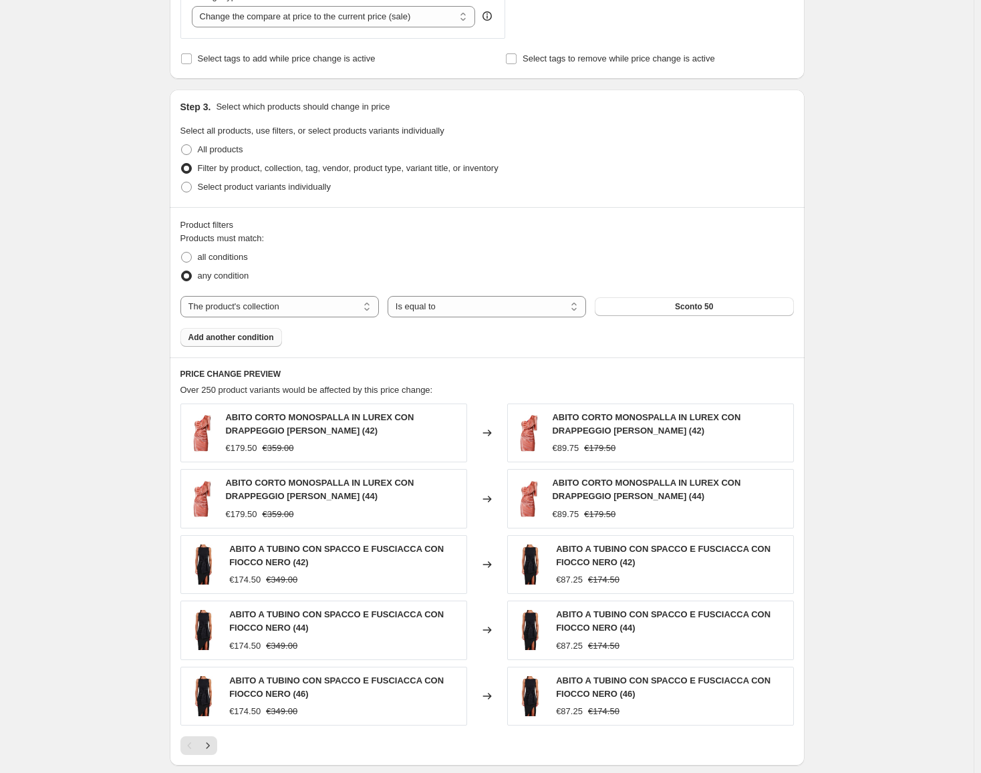
click at [227, 340] on span "Add another condition" at bounding box center [231, 337] width 86 height 11
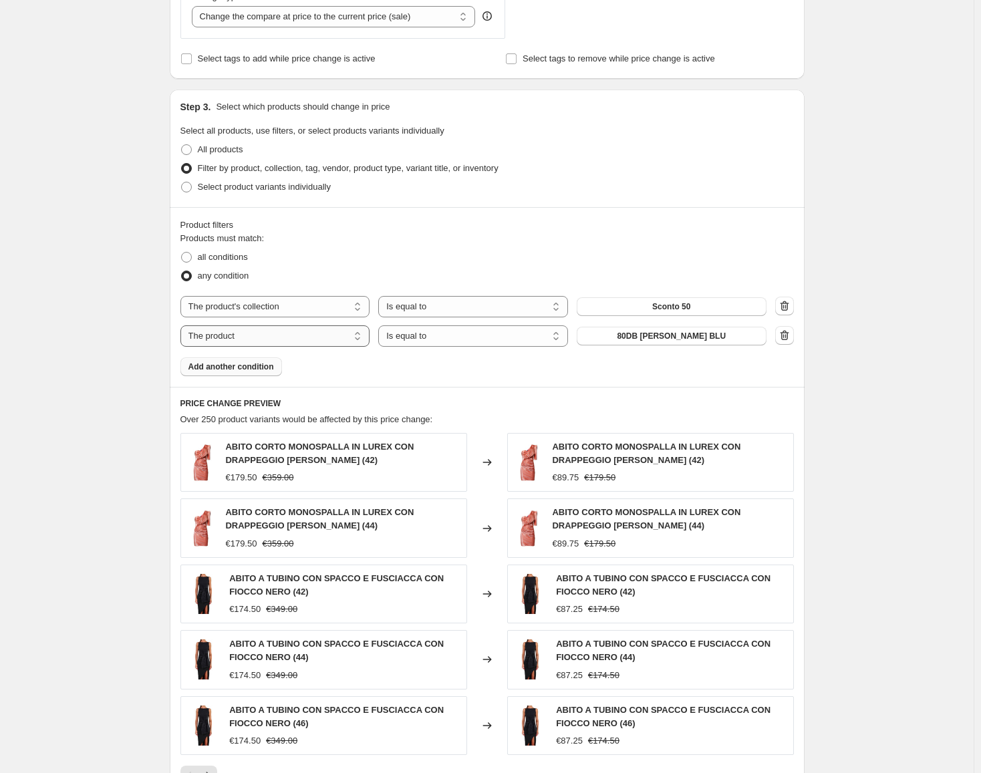
click at [238, 337] on select "The product The product's collection The product's tag The product's vendor The…" at bounding box center [275, 335] width 190 height 21
click at [631, 222] on div "Product filters" at bounding box center [486, 224] width 613 height 13
